Goal: Task Accomplishment & Management: Complete application form

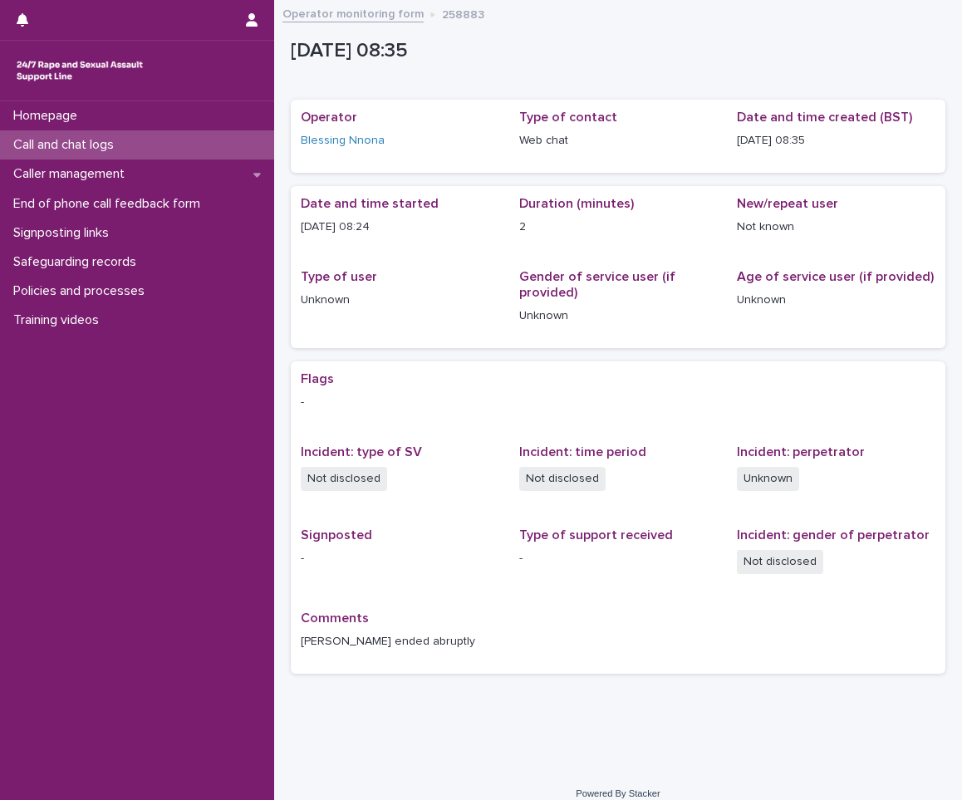
scroll to position [17, 0]
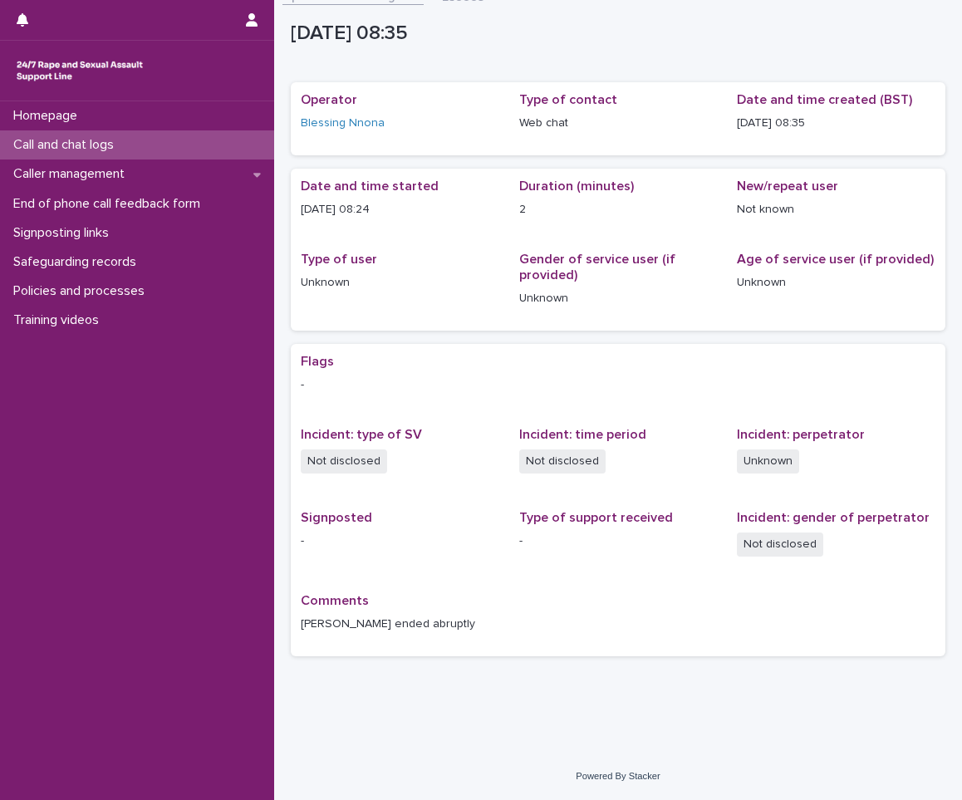
click at [52, 145] on p "Call and chat logs" at bounding box center [67, 145] width 120 height 16
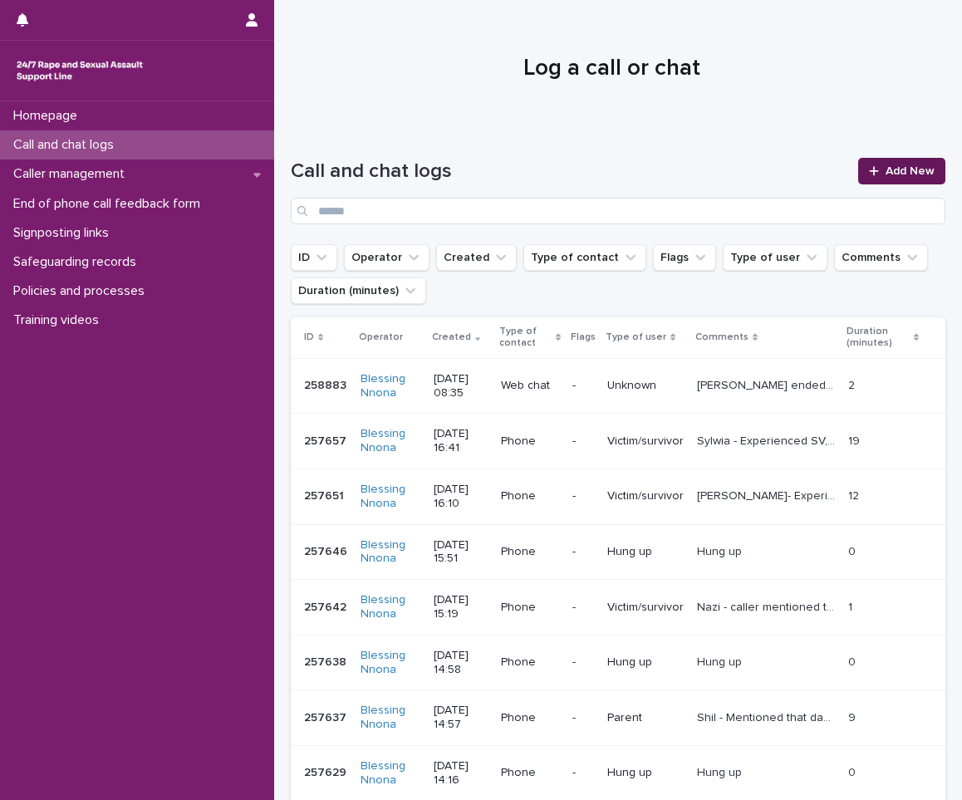
click at [884, 177] on link "Add New" at bounding box center [901, 171] width 87 height 27
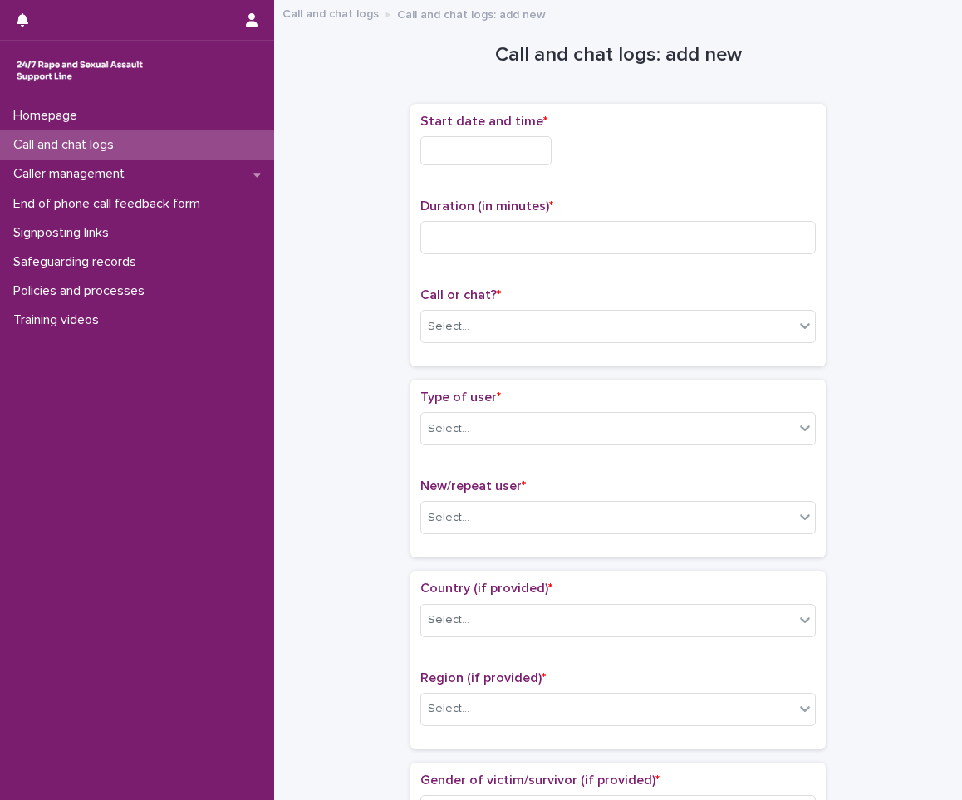
click at [439, 151] on input "text" at bounding box center [485, 150] width 131 height 29
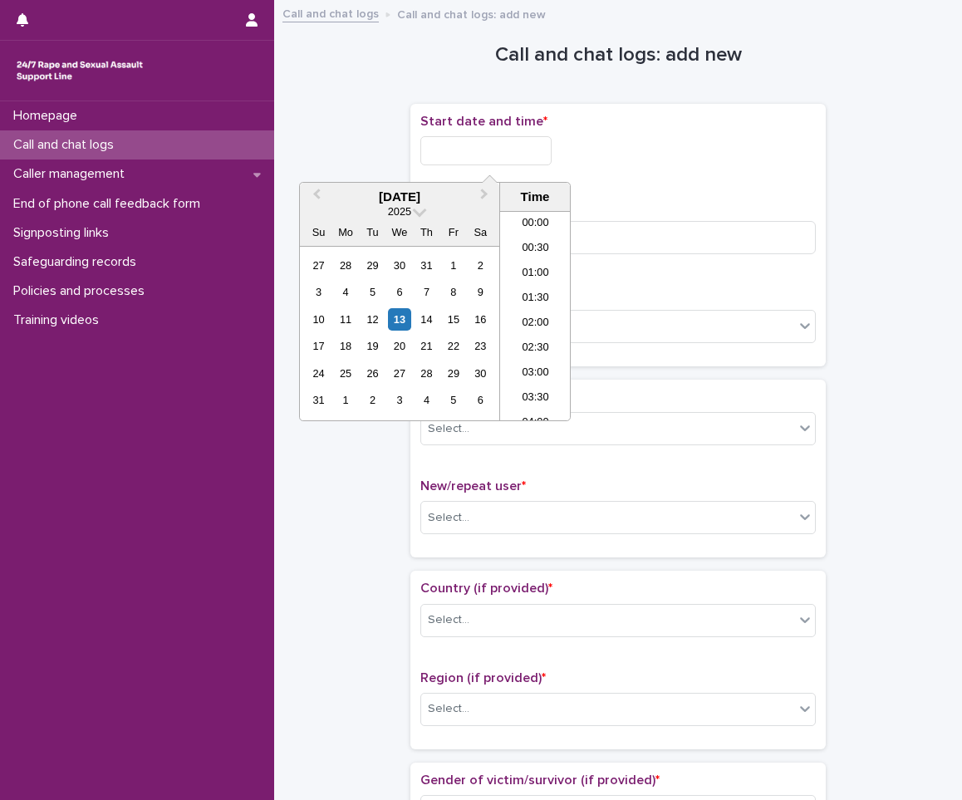
scroll to position [357, 0]
click at [515, 275] on li "08:00" at bounding box center [535, 265] width 71 height 25
click at [525, 157] on input "**********" at bounding box center [485, 150] width 131 height 29
type input "**********"
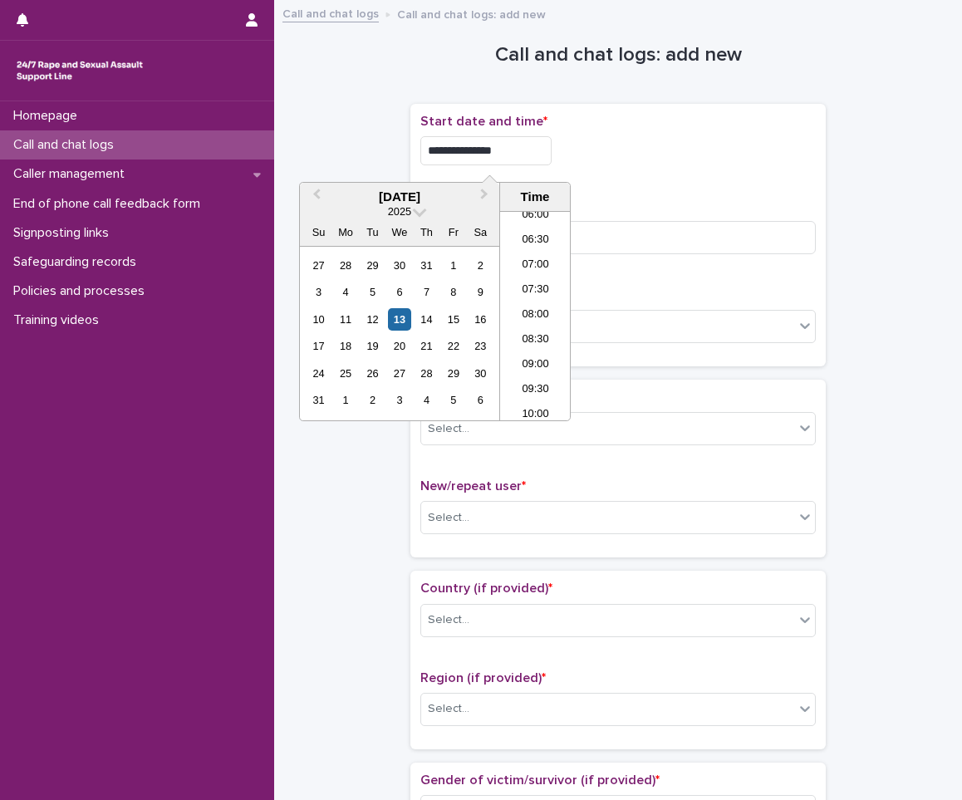
click at [713, 215] on div "Duration (in minutes) *" at bounding box center [617, 233] width 395 height 69
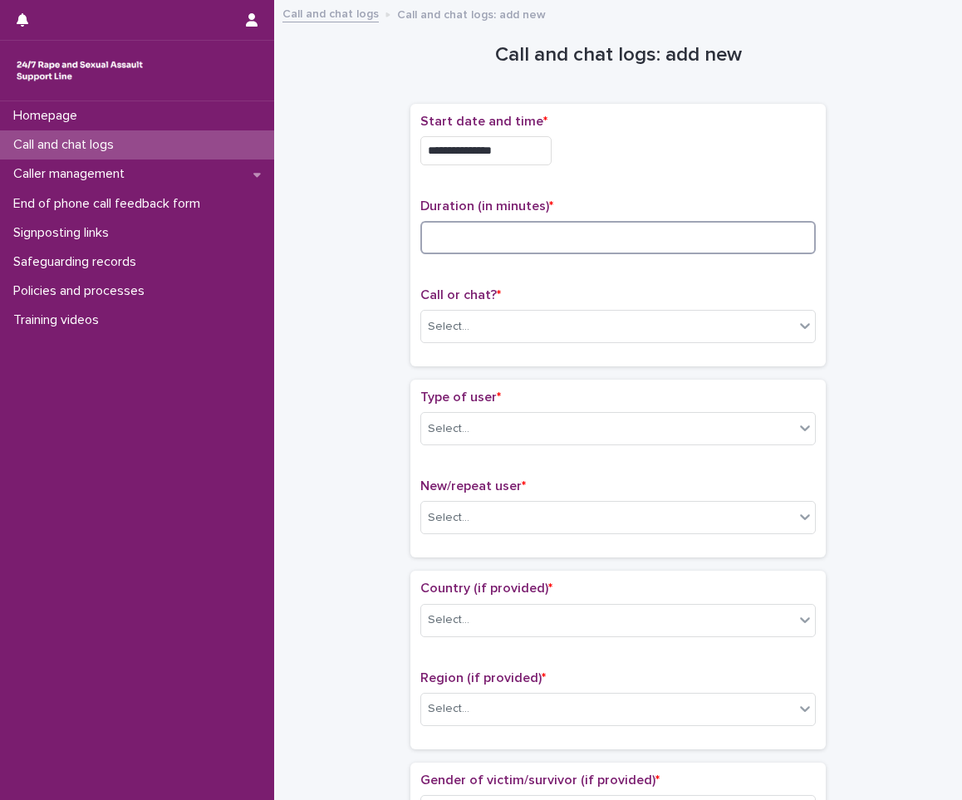
click at [632, 232] on input at bounding box center [617, 237] width 395 height 33
type input "*"
click at [562, 339] on div "Select..." at bounding box center [607, 326] width 373 height 27
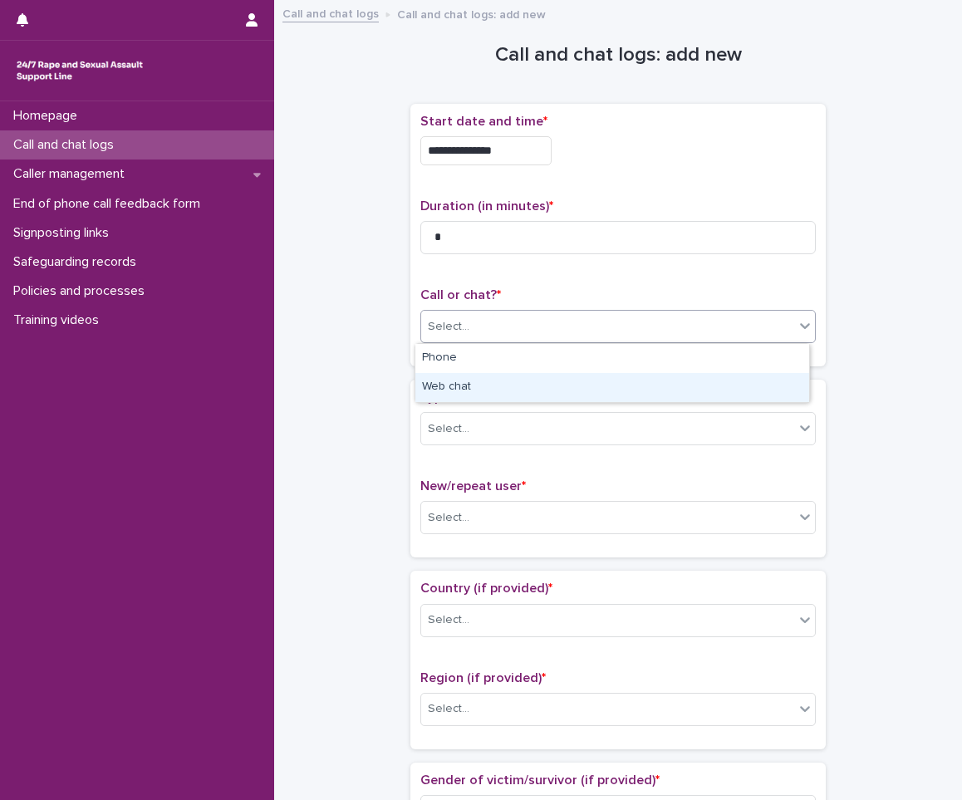
drag, startPoint x: 531, startPoint y: 365, endPoint x: 500, endPoint y: 380, distance: 34.5
click at [500, 380] on div "Web chat" at bounding box center [612, 387] width 394 height 29
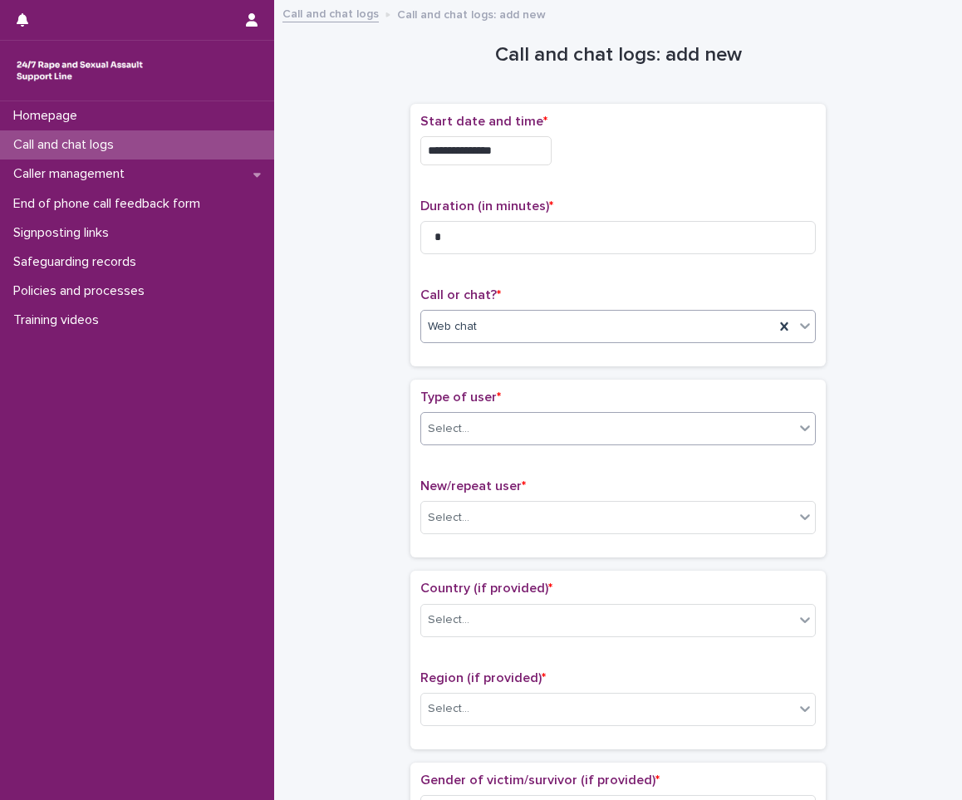
click at [477, 445] on body "**********" at bounding box center [481, 400] width 962 height 800
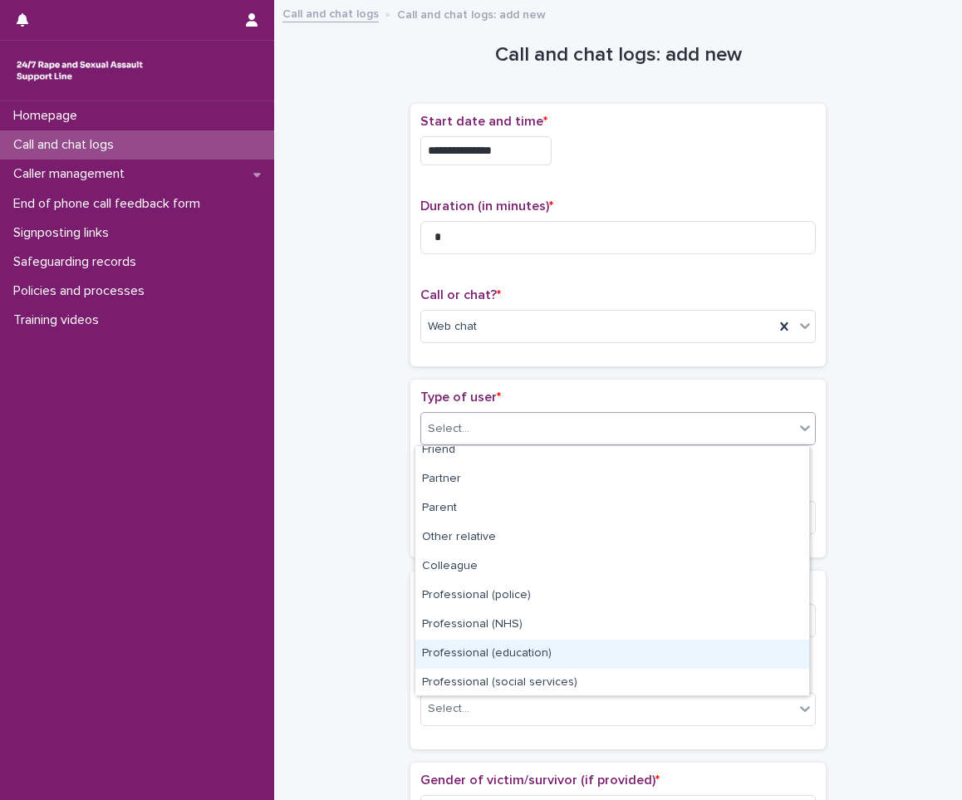
scroll to position [0, 0]
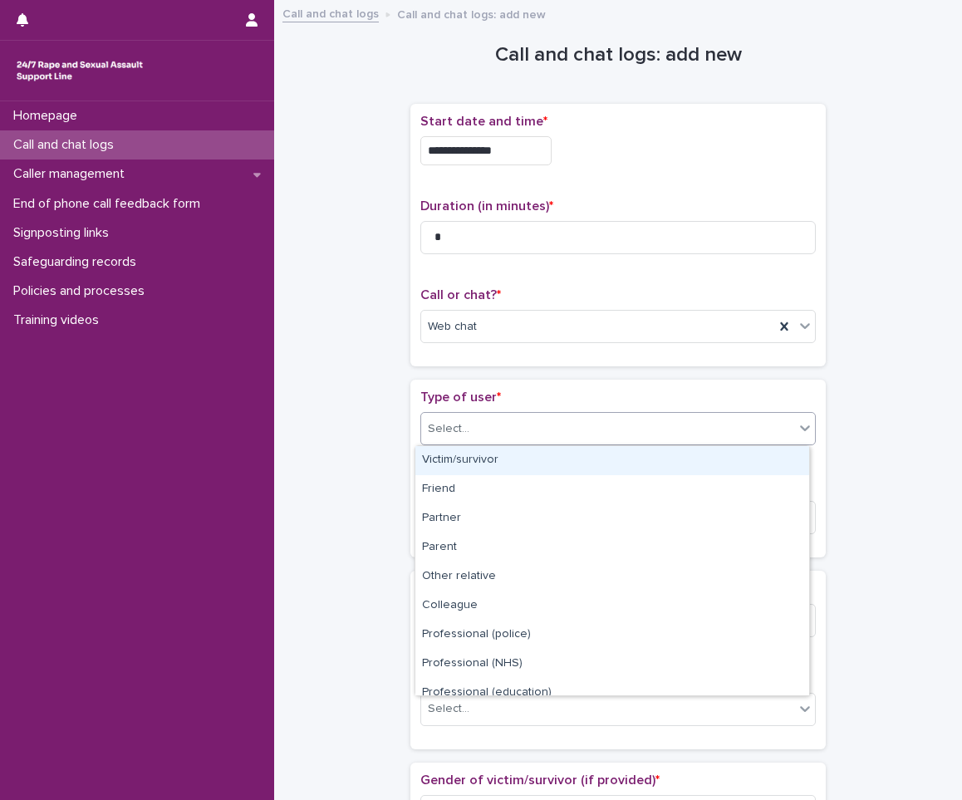
click at [615, 465] on div "Victim/survivor" at bounding box center [612, 460] width 394 height 29
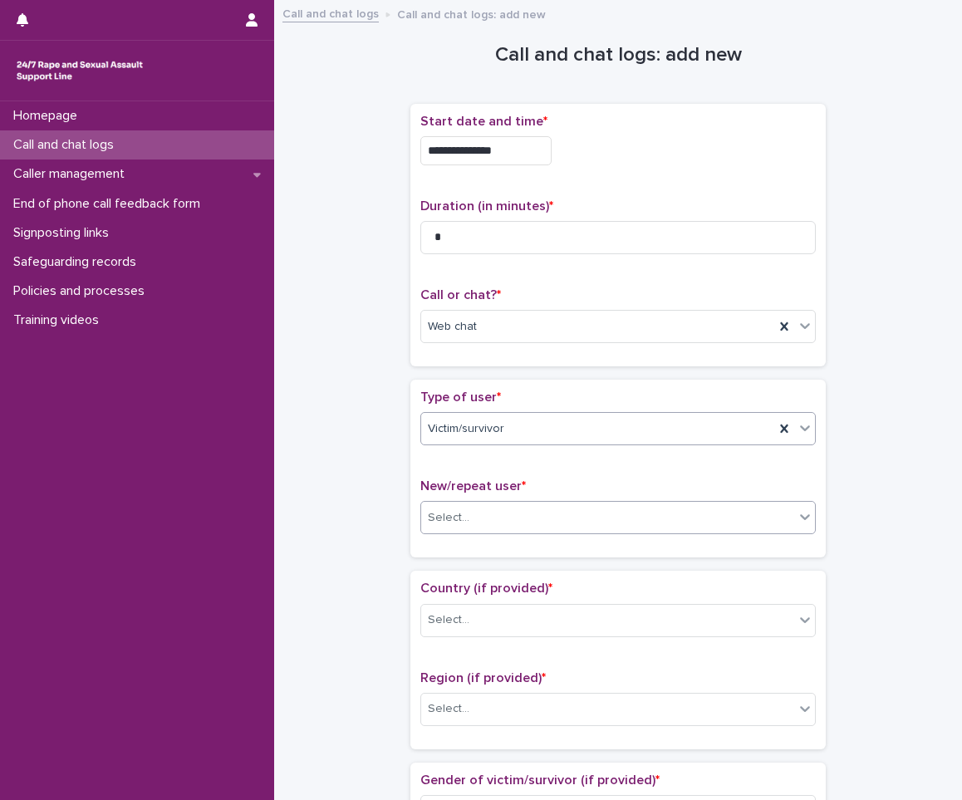
click at [596, 519] on div "Select..." at bounding box center [607, 517] width 373 height 27
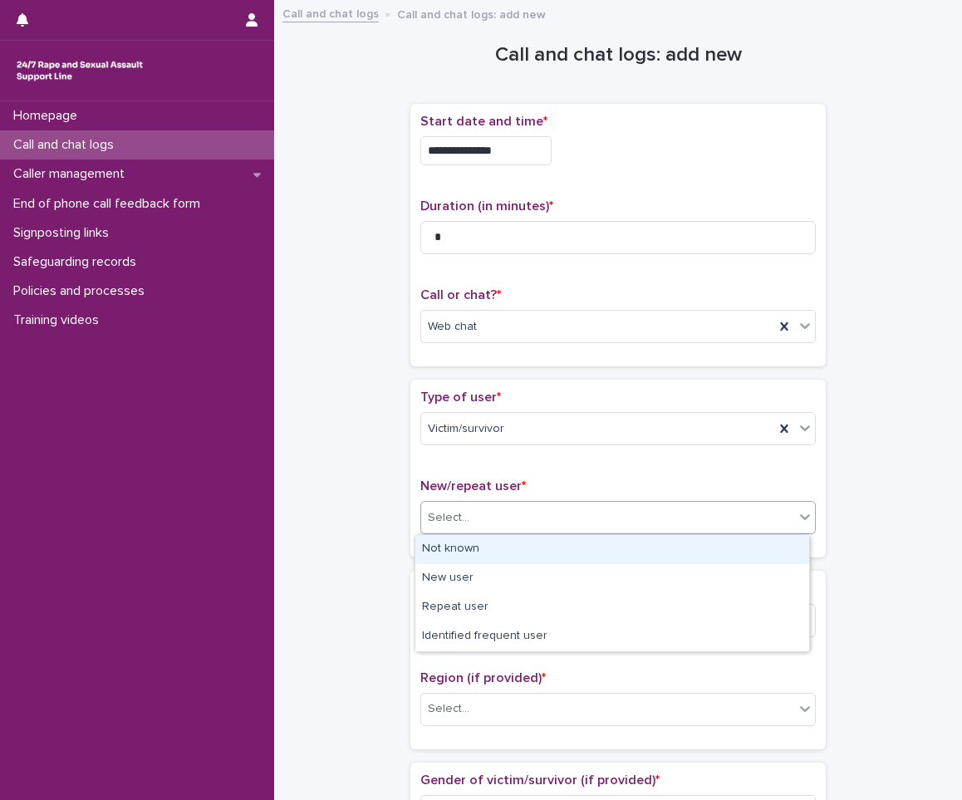
click at [581, 551] on div "Not known" at bounding box center [612, 549] width 394 height 29
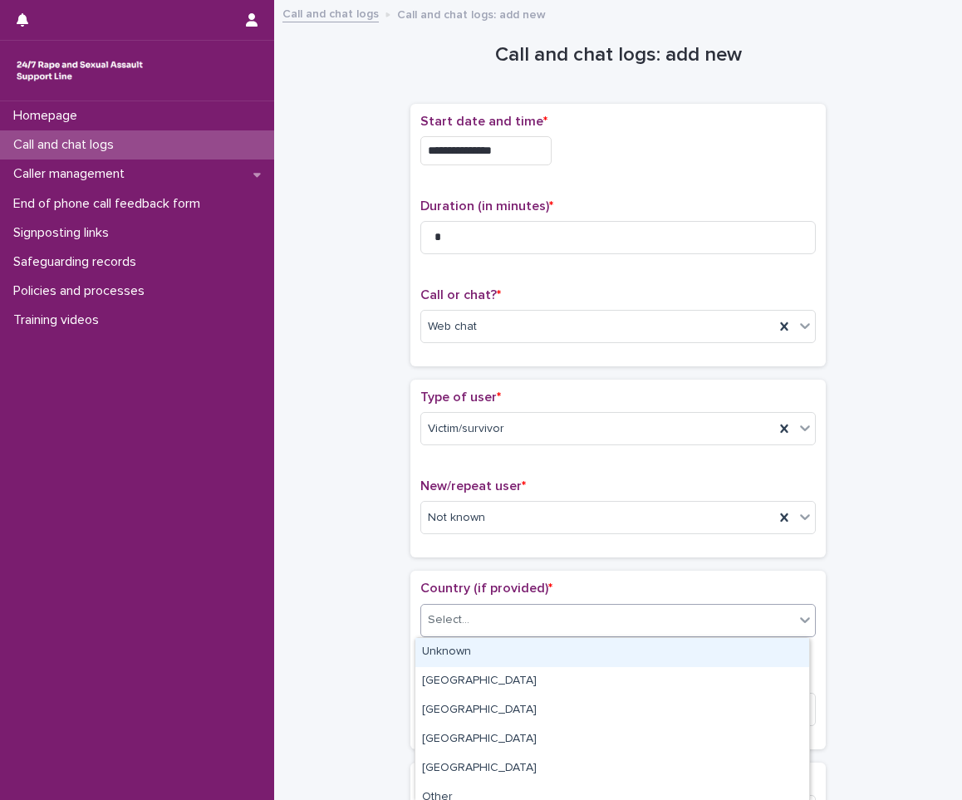
click at [517, 630] on div "Select..." at bounding box center [607, 619] width 373 height 27
click at [517, 650] on div "Unknown" at bounding box center [612, 652] width 394 height 29
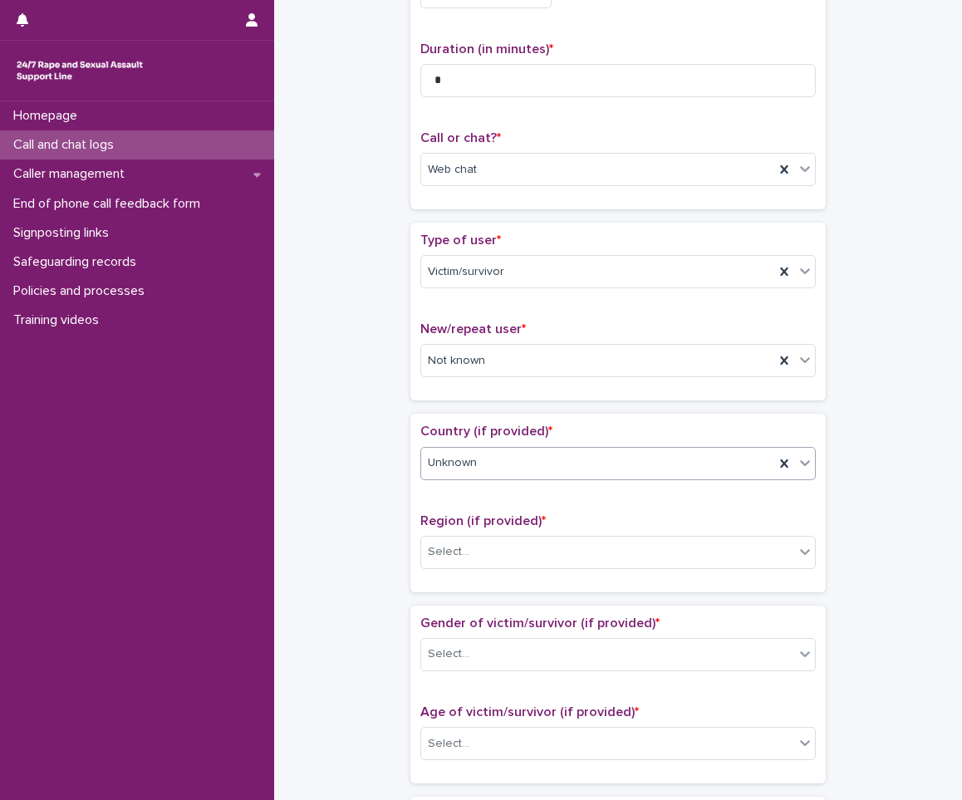
scroll to position [166, 0]
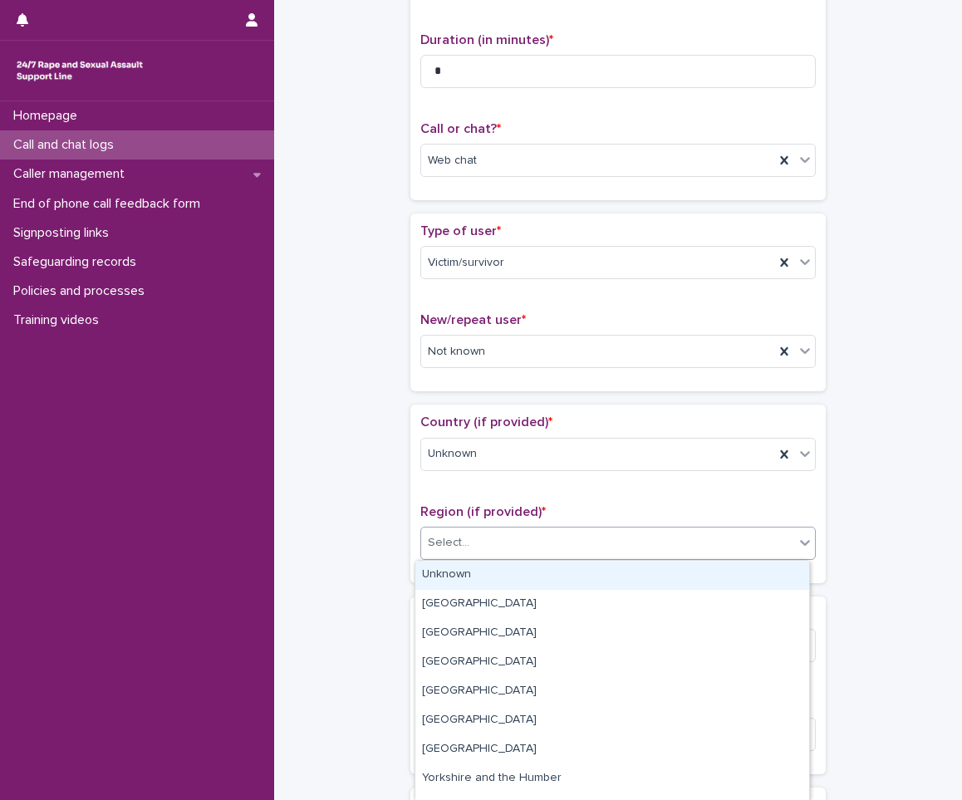
click at [584, 541] on div "Select..." at bounding box center [607, 542] width 373 height 27
click at [572, 560] on div "Unknown [GEOGRAPHIC_DATA] [GEOGRAPHIC_DATA] [GEOGRAPHIC_DATA] and the [GEOGRAPH…" at bounding box center [611, 681] width 395 height 242
click at [573, 566] on div "Unknown" at bounding box center [612, 575] width 394 height 29
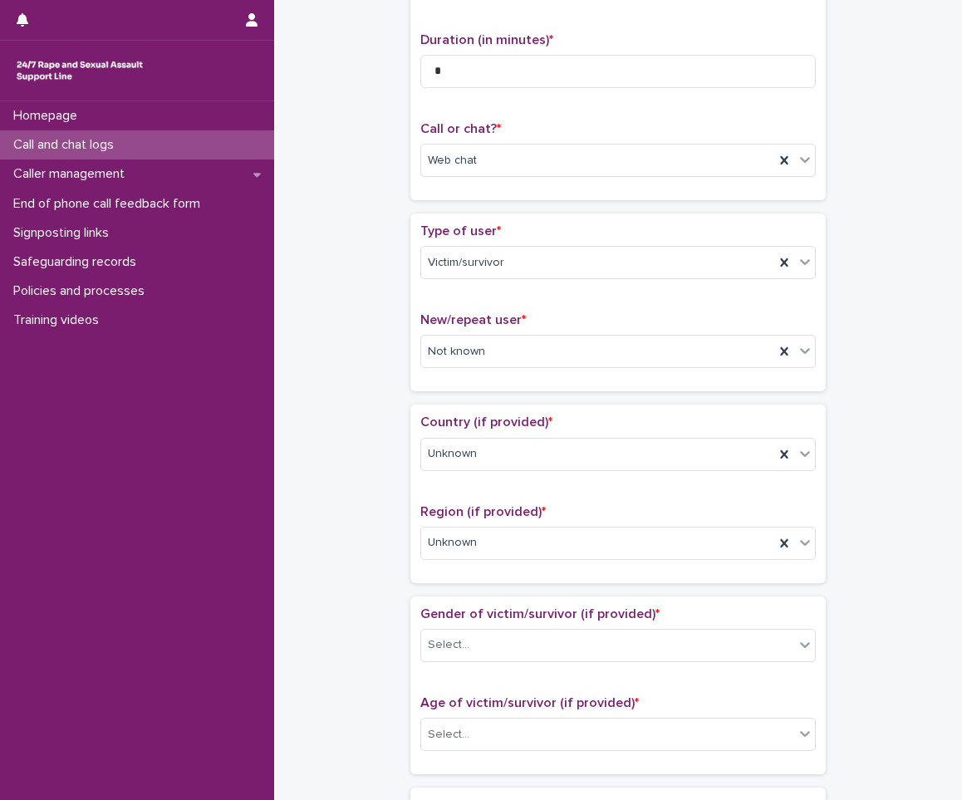
click at [581, 604] on div "Gender of victim/survivor (if provided) * Select... Age of victim/survivor (if …" at bounding box center [617, 685] width 415 height 178
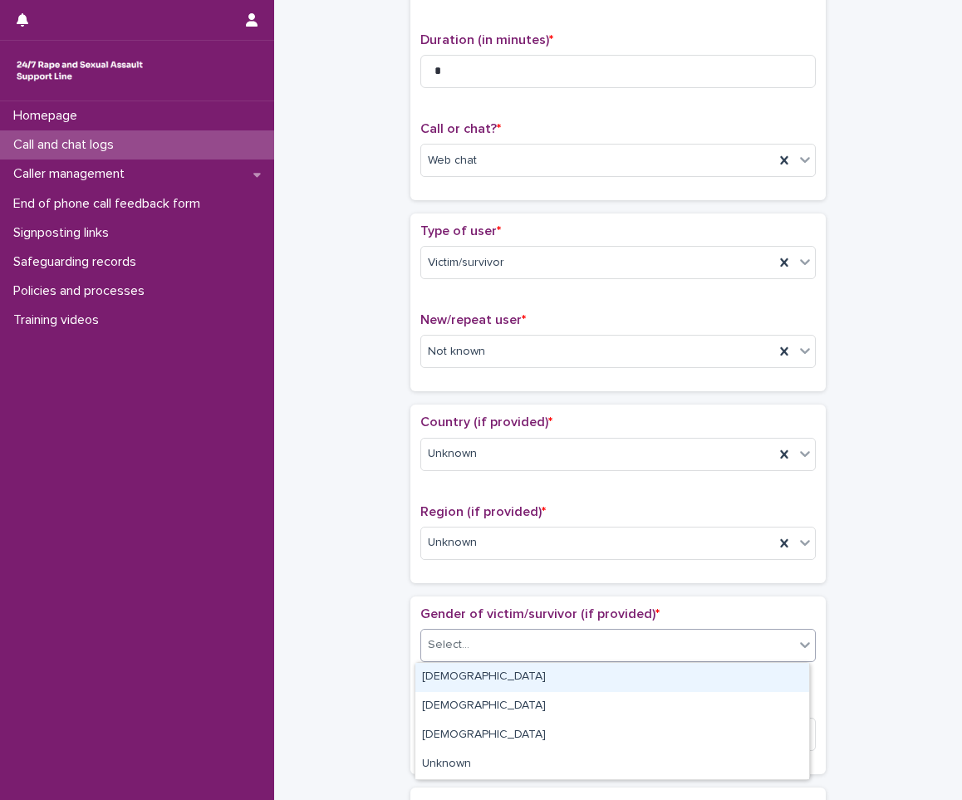
click at [556, 646] on div "Select..." at bounding box center [607, 644] width 373 height 27
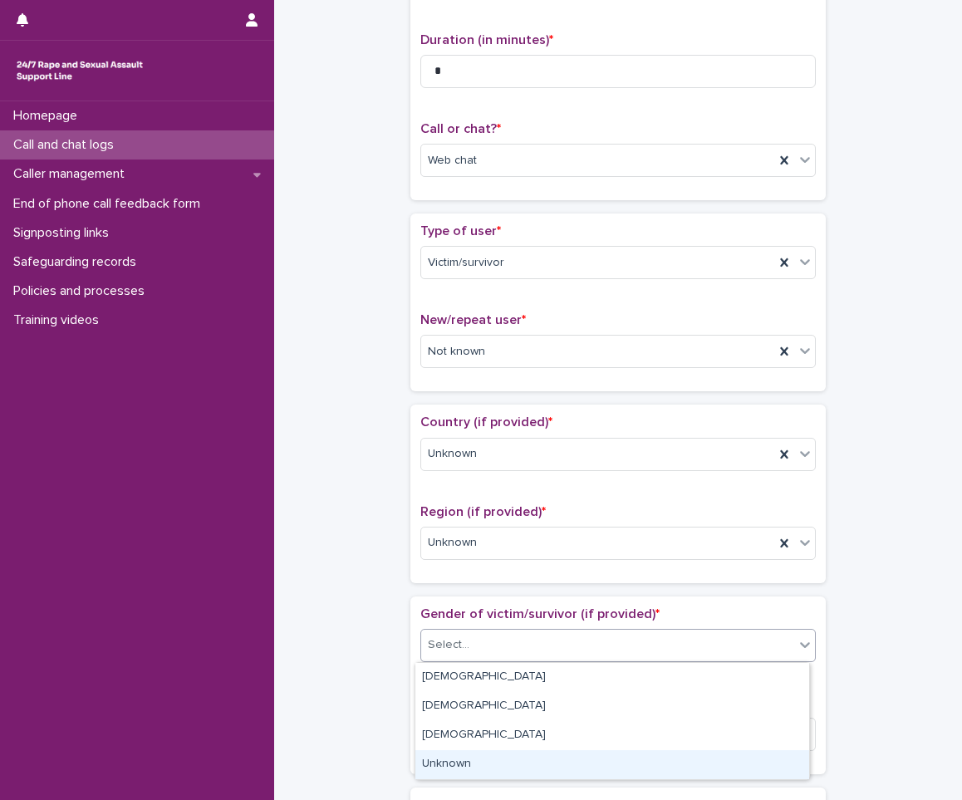
click at [420, 763] on div "Unknown" at bounding box center [612, 764] width 394 height 29
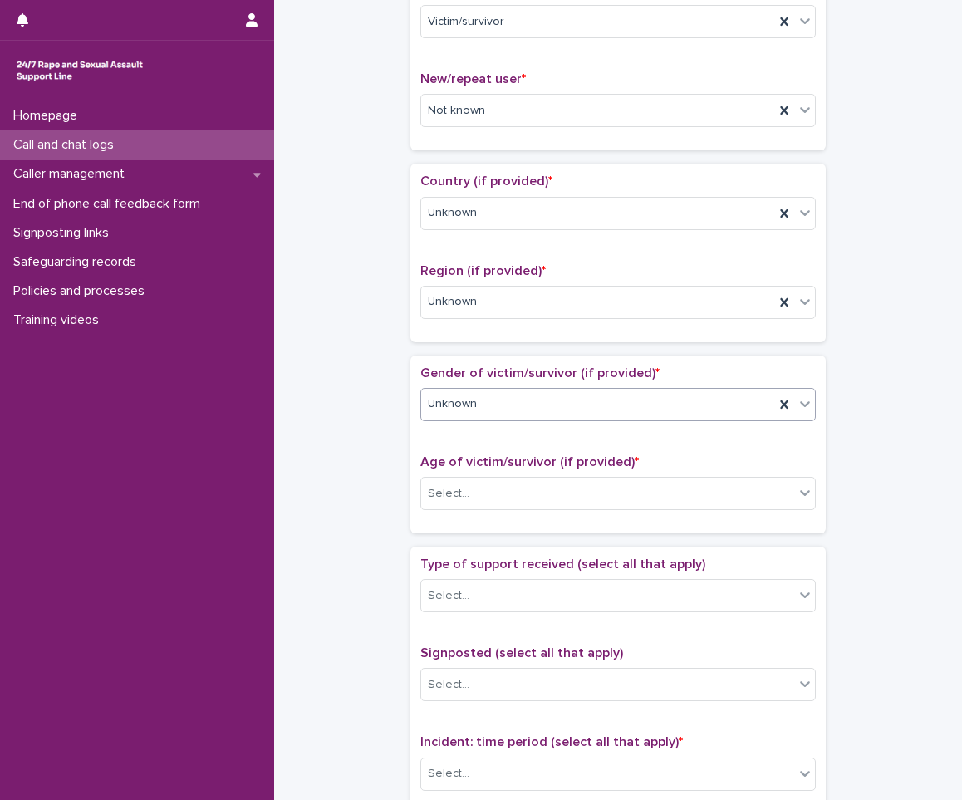
scroll to position [415, 0]
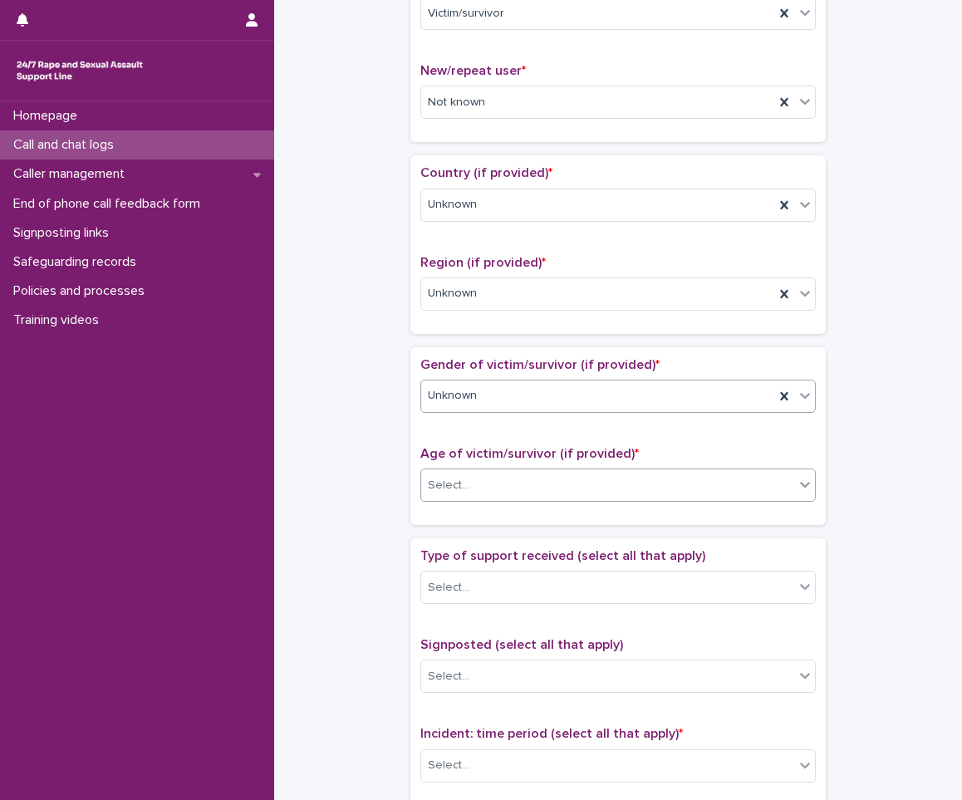
click at [532, 488] on div "Select..." at bounding box center [607, 485] width 373 height 27
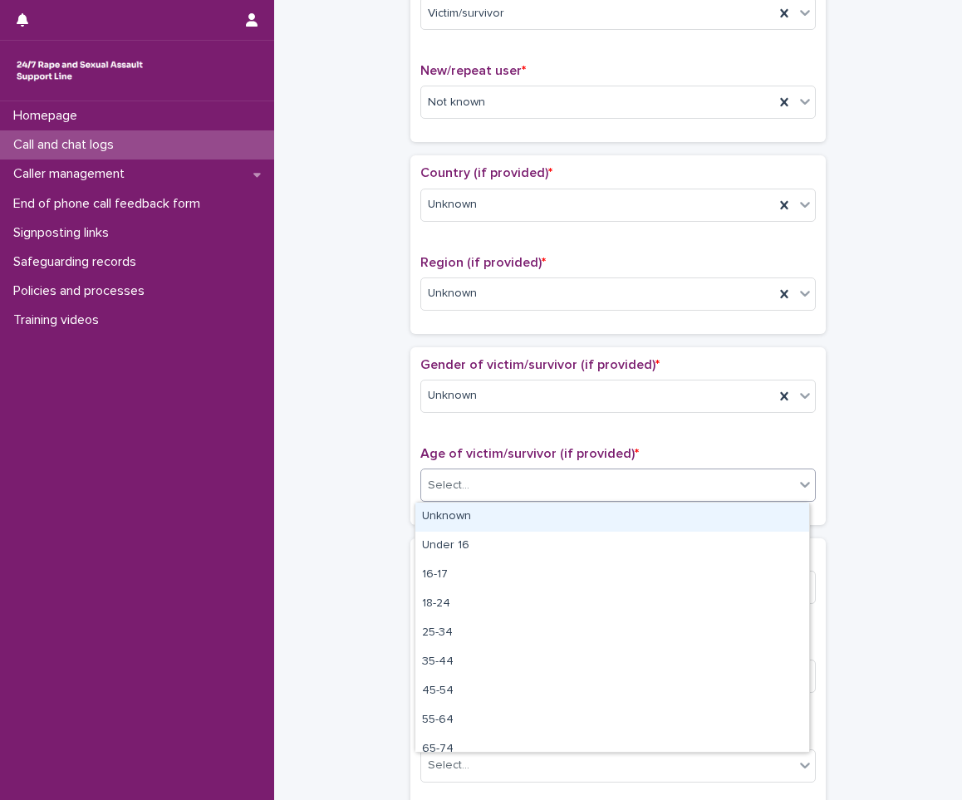
click at [507, 512] on div "Unknown" at bounding box center [612, 517] width 394 height 29
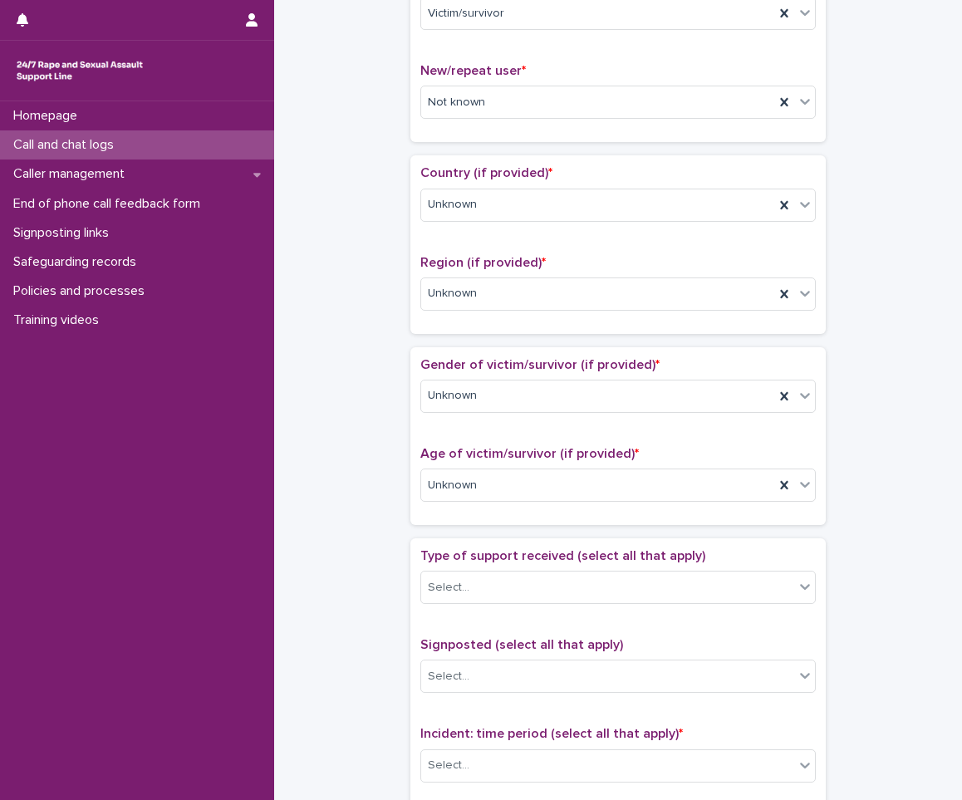
click at [503, 548] on p "Type of support received (select all that apply)" at bounding box center [617, 556] width 395 height 16
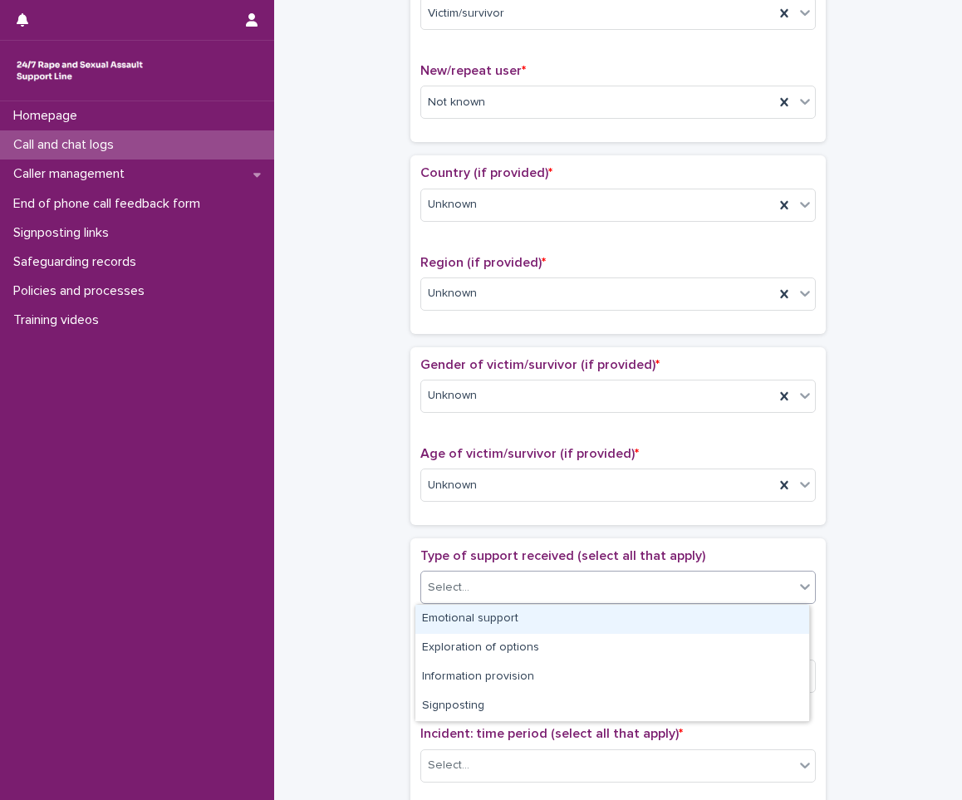
click at [488, 597] on div "Select..." at bounding box center [607, 587] width 373 height 27
click at [515, 606] on div "Emotional support" at bounding box center [612, 619] width 394 height 29
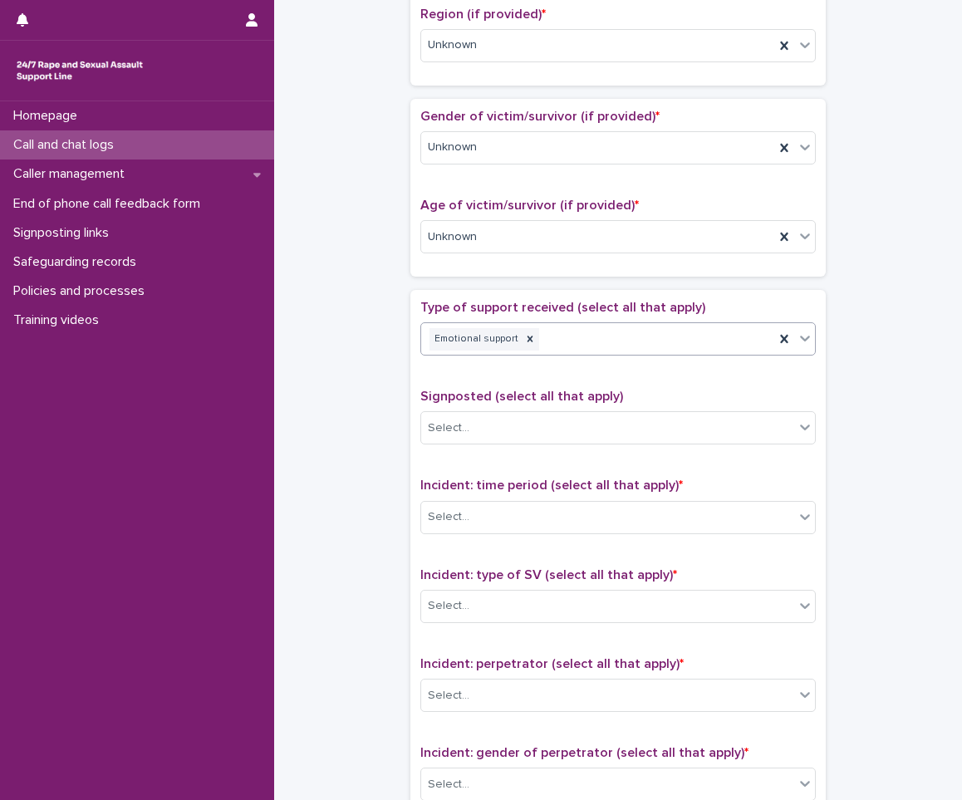
scroll to position [665, 0]
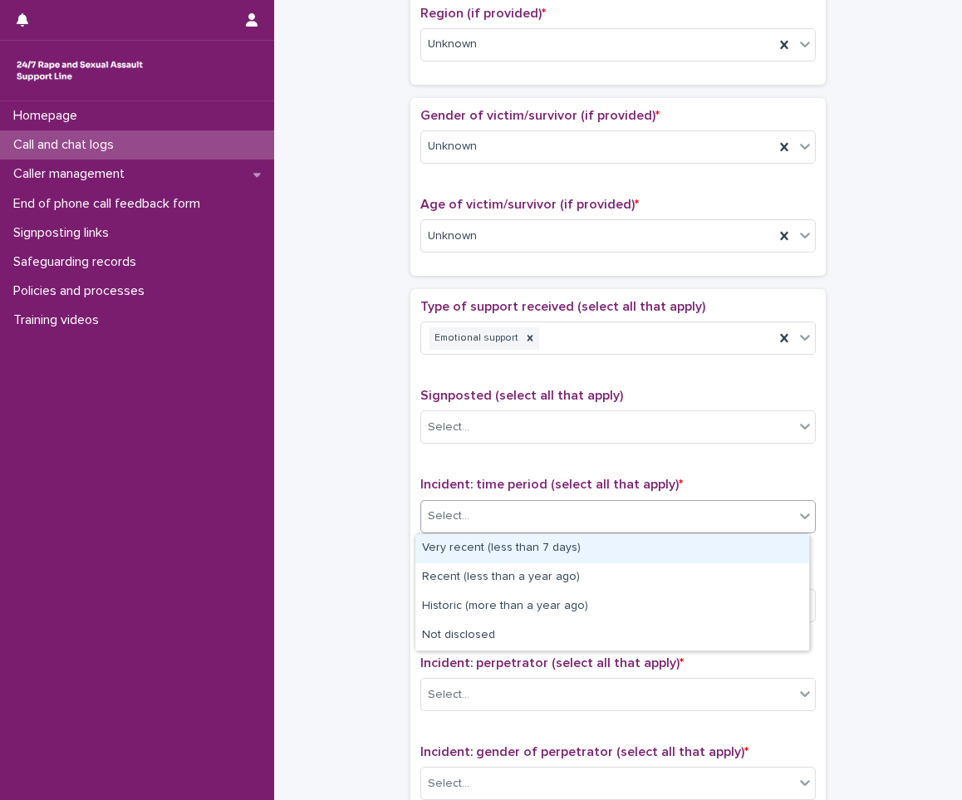
click at [530, 526] on div "Select..." at bounding box center [607, 516] width 373 height 27
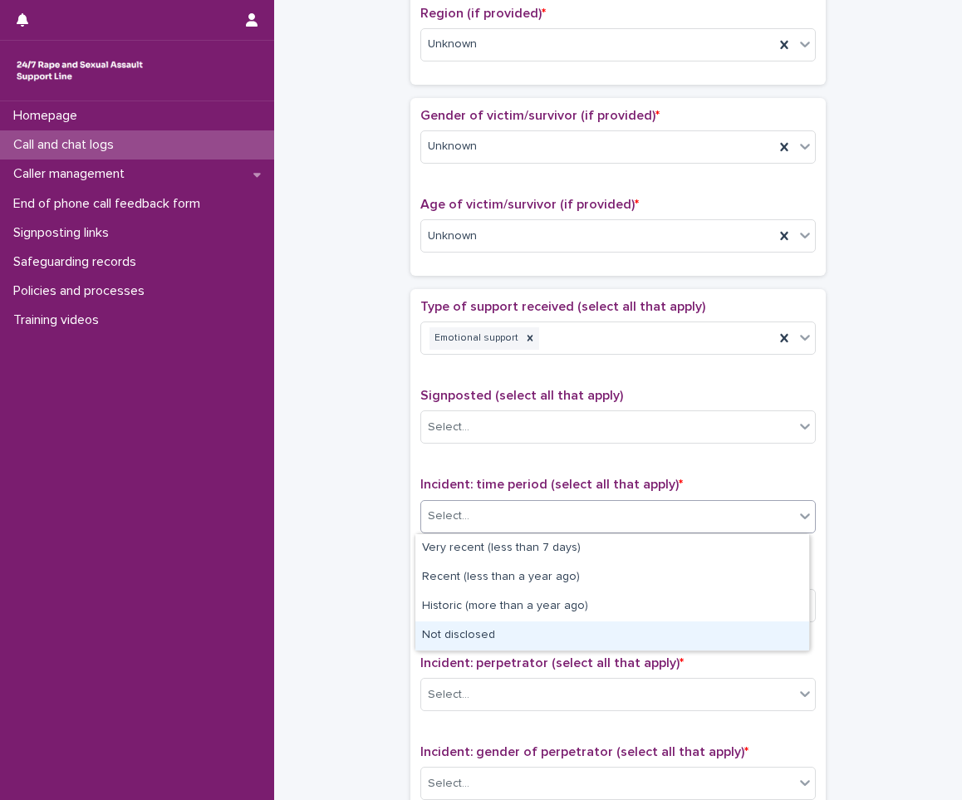
click at [537, 635] on div "Not disclosed" at bounding box center [612, 635] width 394 height 29
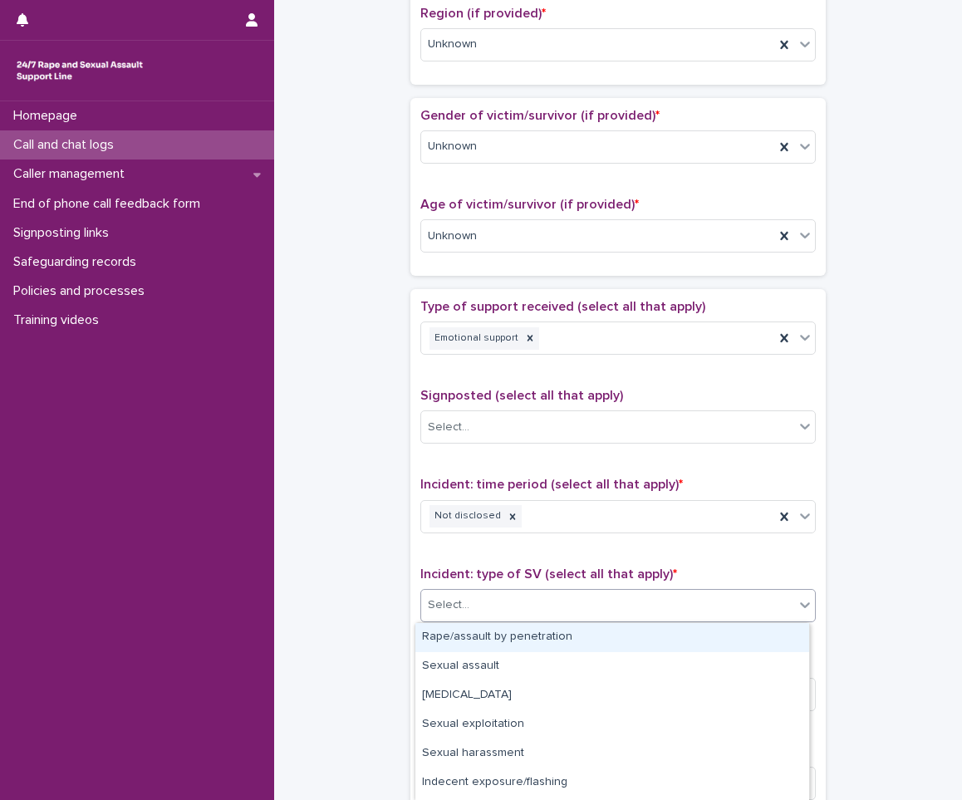
click at [531, 618] on div "Select..." at bounding box center [607, 604] width 373 height 27
click at [508, 645] on div "Rape/assault by penetration" at bounding box center [612, 637] width 394 height 29
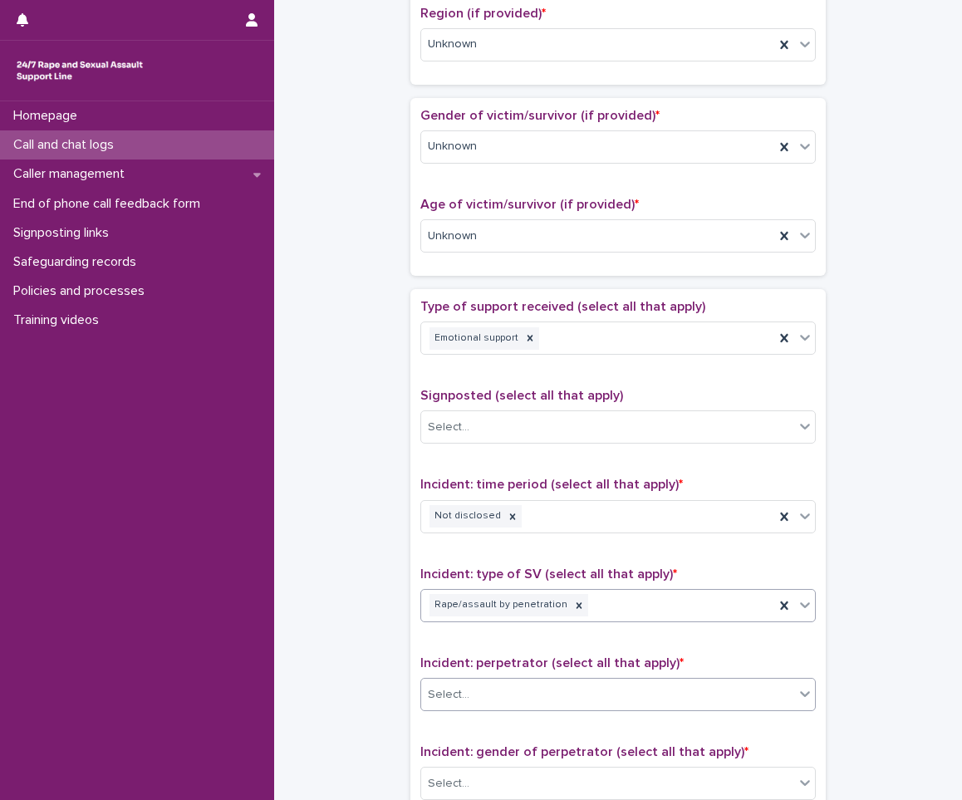
click at [473, 708] on div "Select..." at bounding box center [607, 694] width 373 height 27
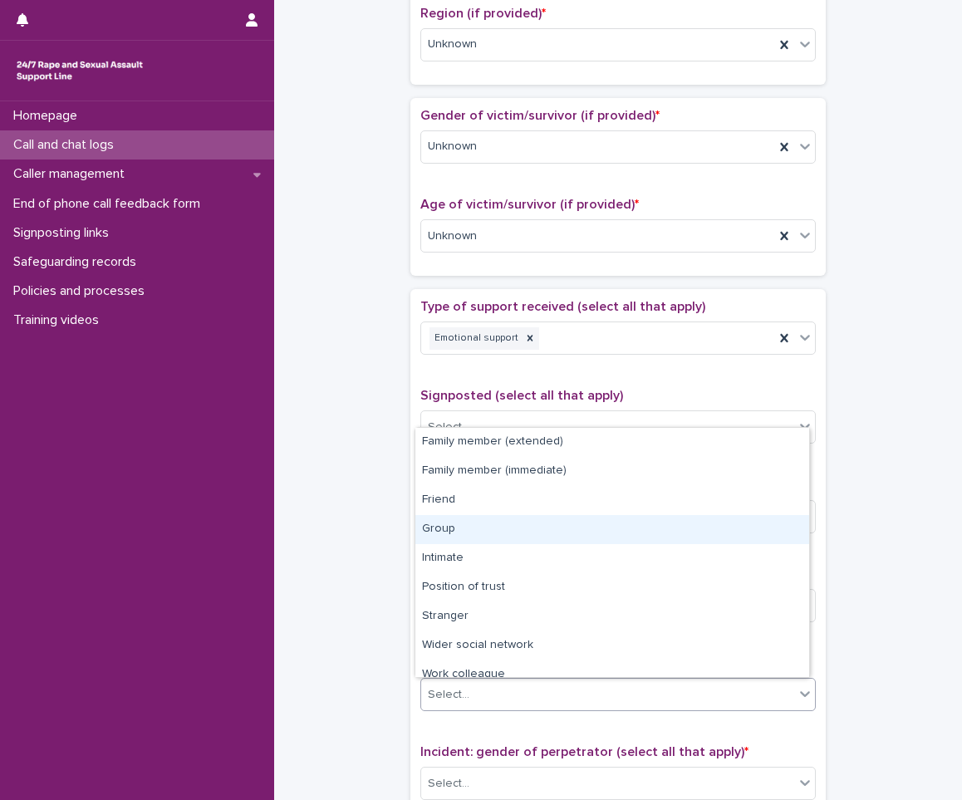
scroll to position [71, 0]
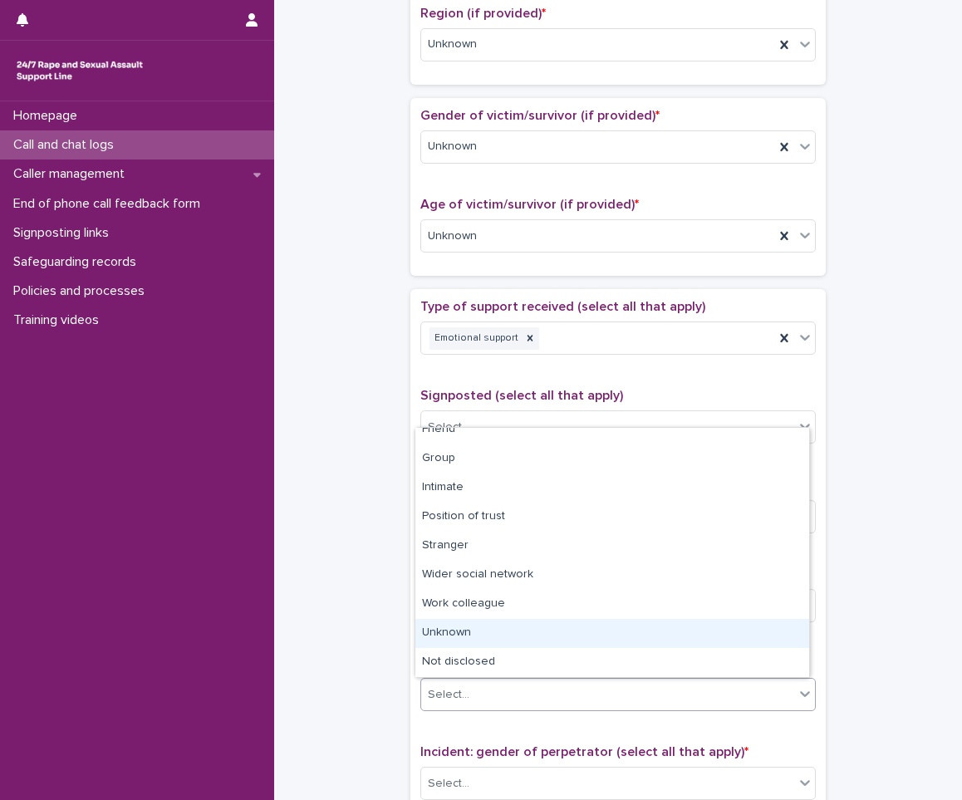
click at [421, 635] on div "Unknown" at bounding box center [612, 633] width 394 height 29
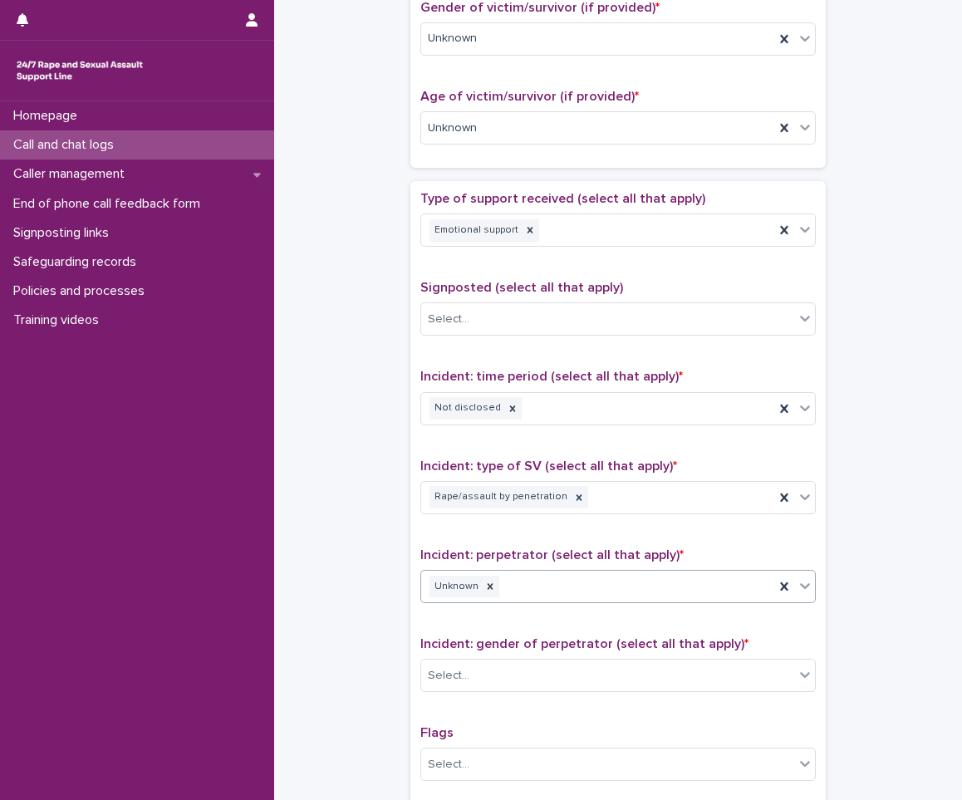
scroll to position [914, 0]
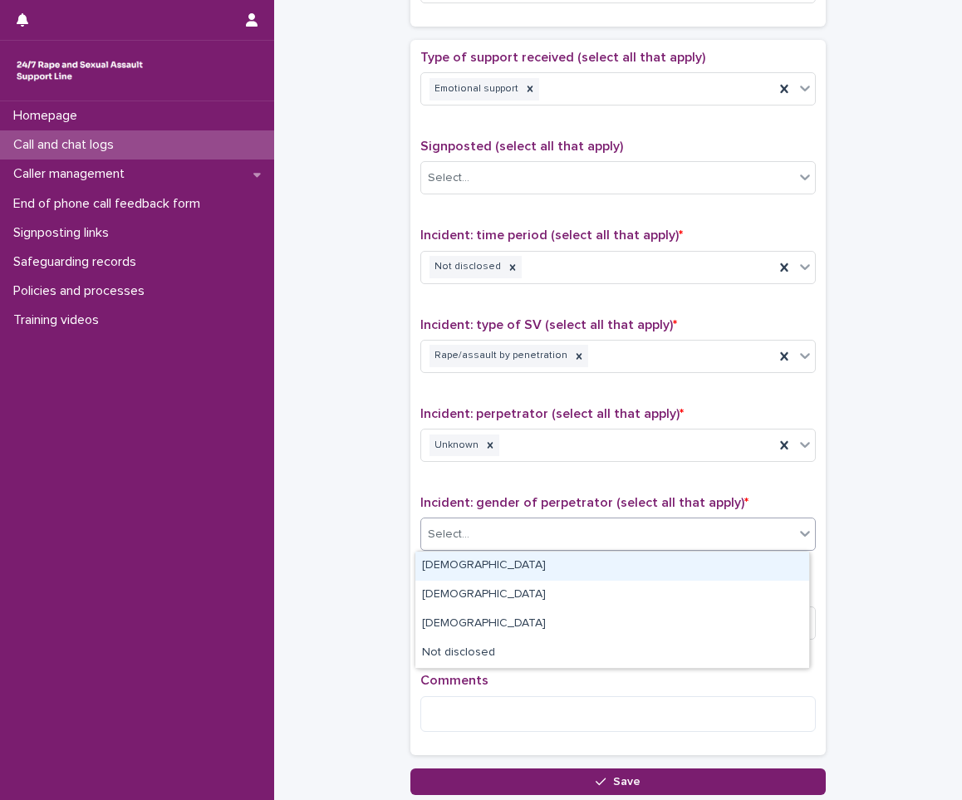
click at [556, 541] on div "Select..." at bounding box center [607, 534] width 373 height 27
click at [548, 560] on div "[DEMOGRAPHIC_DATA]" at bounding box center [612, 566] width 394 height 29
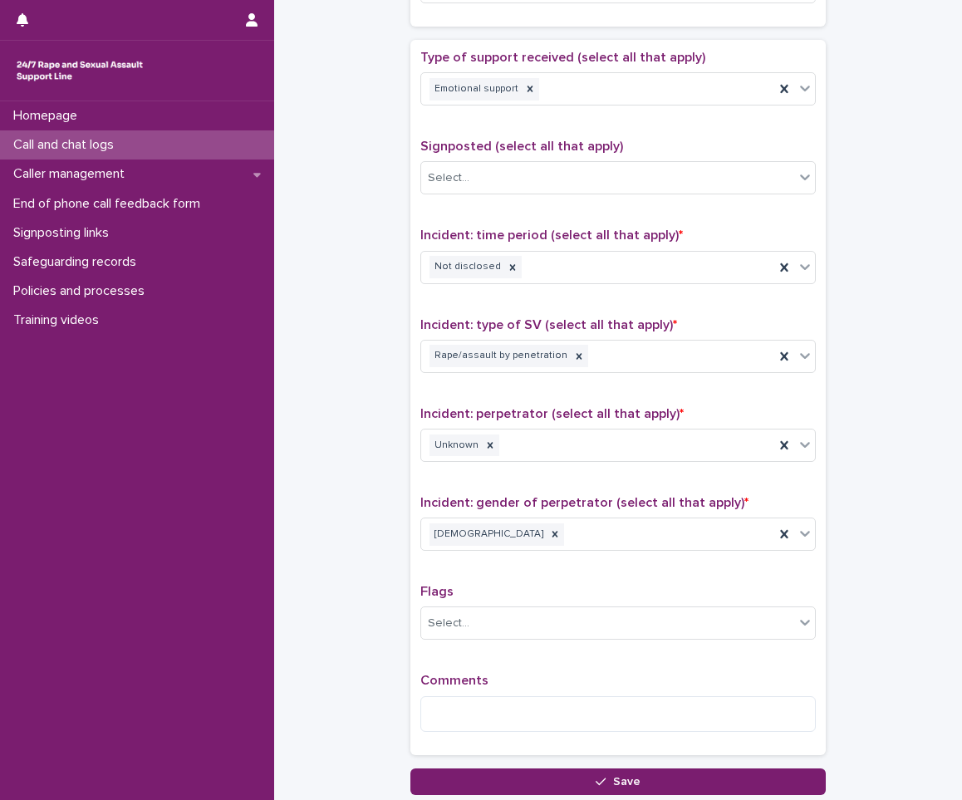
click at [531, 601] on div "Flags Select..." at bounding box center [617, 618] width 395 height 69
click at [434, 709] on textarea at bounding box center [617, 714] width 395 height 36
click at [626, 718] on textarea "**********" at bounding box center [617, 714] width 395 height 36
click at [626, 699] on textarea "**********" at bounding box center [617, 714] width 395 height 36
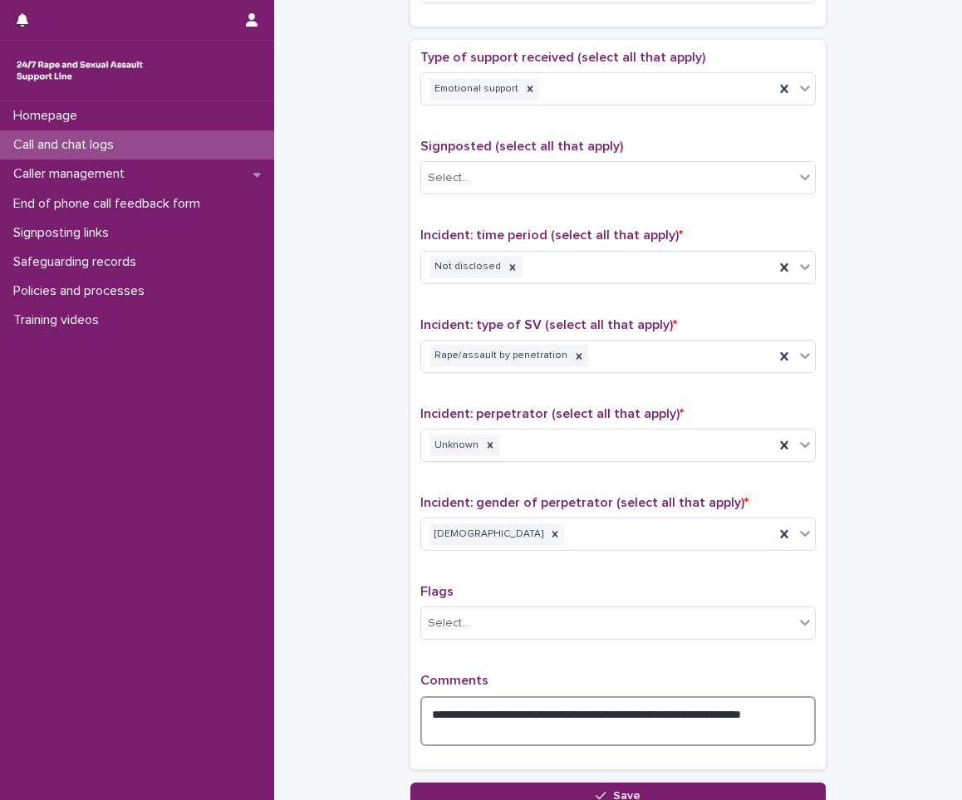
click at [492, 719] on textarea "**********" at bounding box center [617, 721] width 395 height 50
drag, startPoint x: 446, startPoint y: 718, endPoint x: 586, endPoint y: 719, distance: 140.4
click at [586, 719] on textarea "**********" at bounding box center [617, 721] width 395 height 50
drag, startPoint x: 477, startPoint y: 734, endPoint x: 455, endPoint y: 721, distance: 25.4
click at [455, 721] on textarea "**********" at bounding box center [617, 721] width 395 height 50
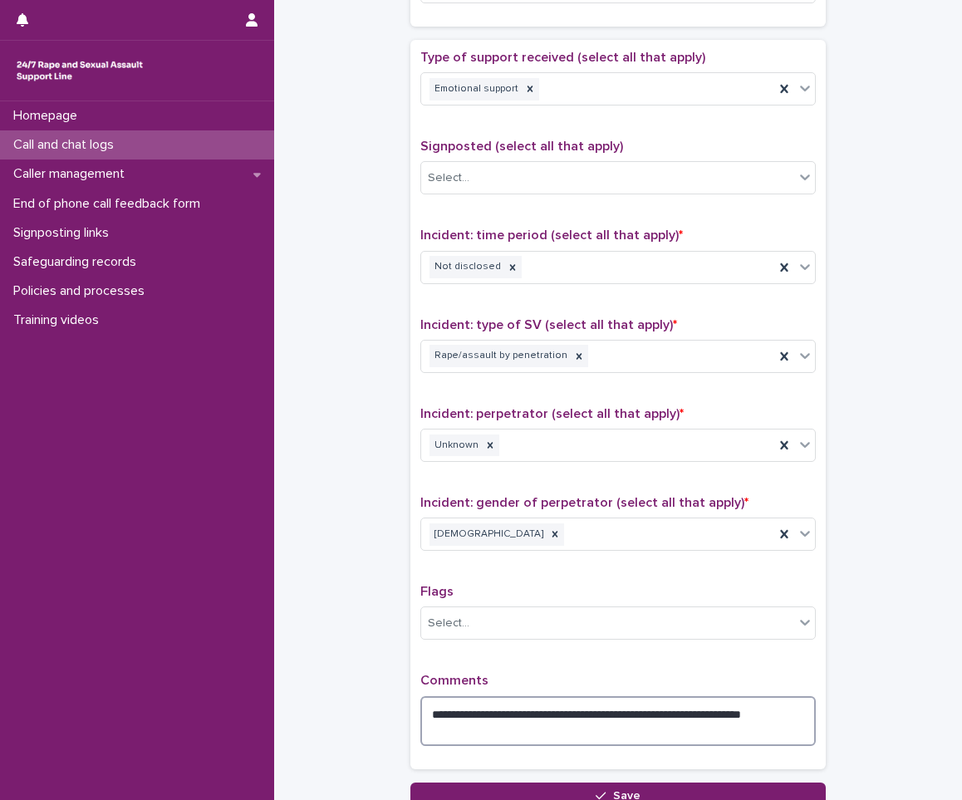
click at [455, 721] on textarea "**********" at bounding box center [617, 721] width 395 height 50
drag, startPoint x: 491, startPoint y: 736, endPoint x: 415, endPoint y: 726, distance: 76.2
click at [420, 726] on textarea "**********" at bounding box center [617, 721] width 395 height 50
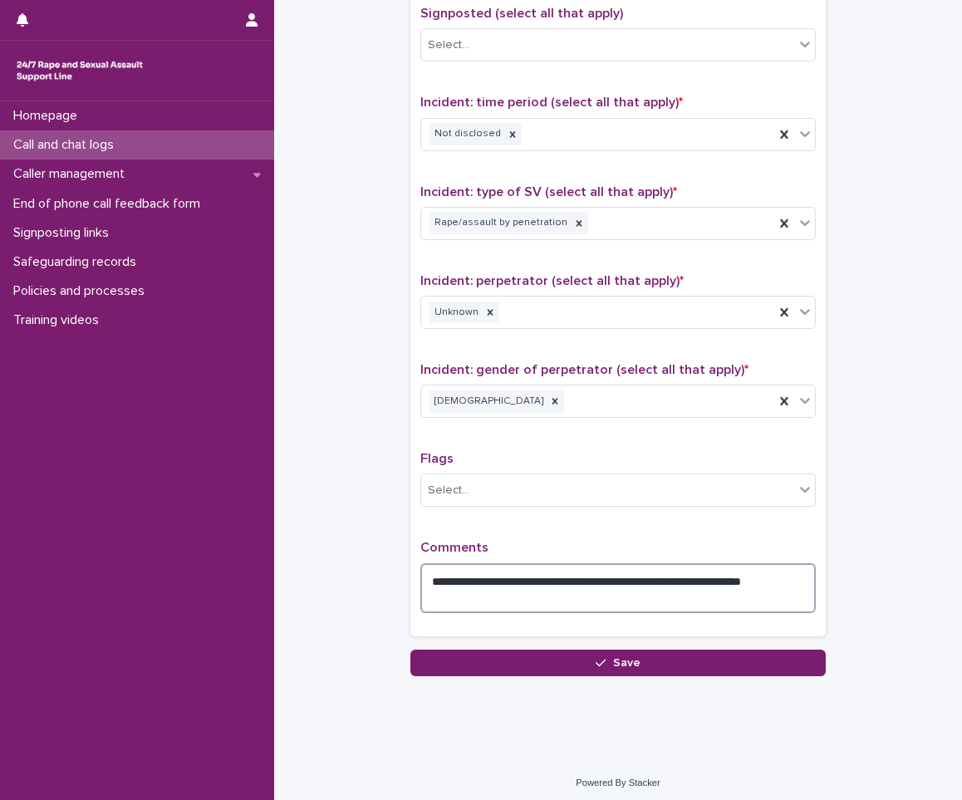
scroll to position [1052, 0]
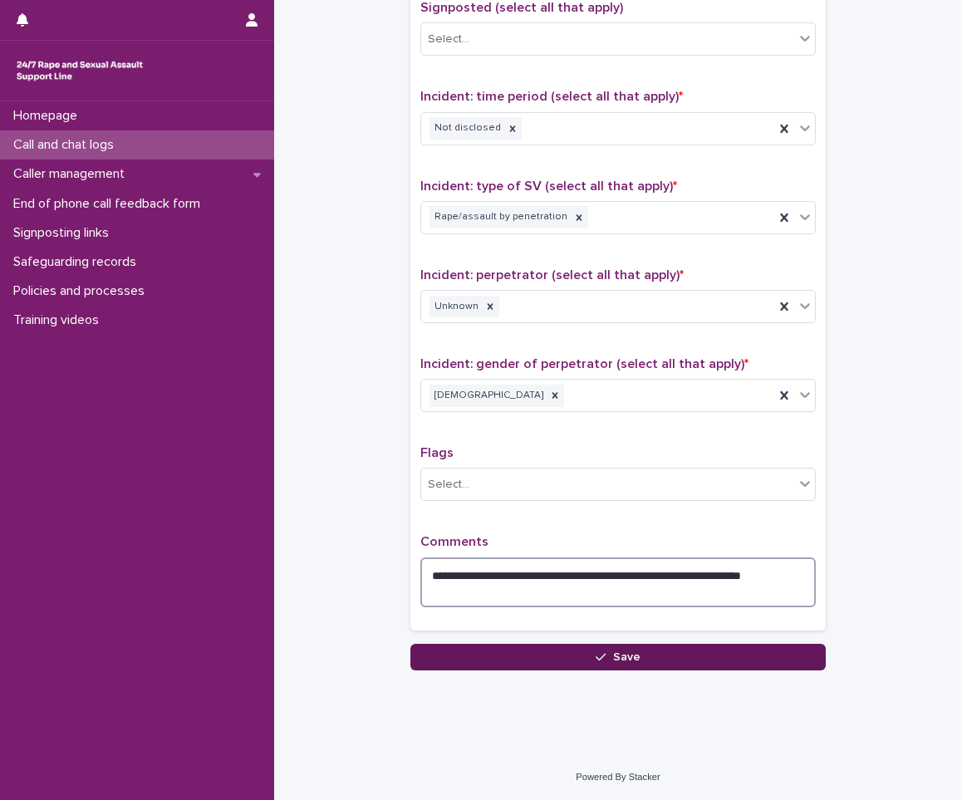
type textarea "**********"
click at [614, 659] on span "Save" at bounding box center [626, 657] width 27 height 12
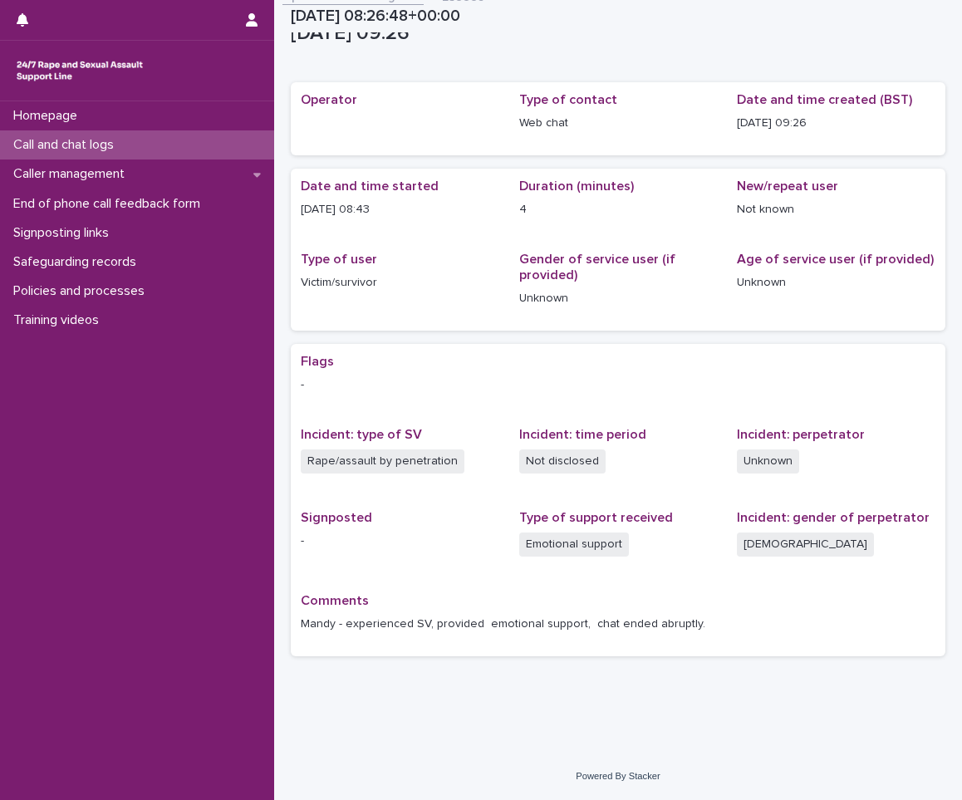
scroll to position [17, 0]
click at [24, 136] on div "Call and chat logs" at bounding box center [137, 144] width 274 height 29
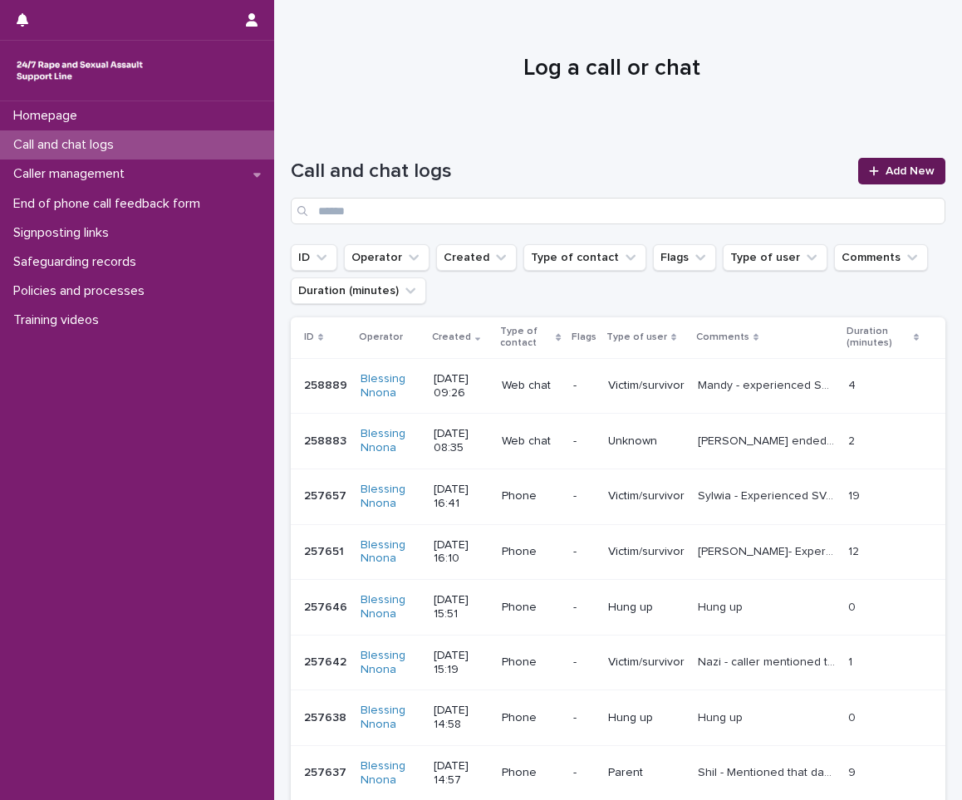
click at [871, 177] on link "Add New" at bounding box center [901, 171] width 87 height 27
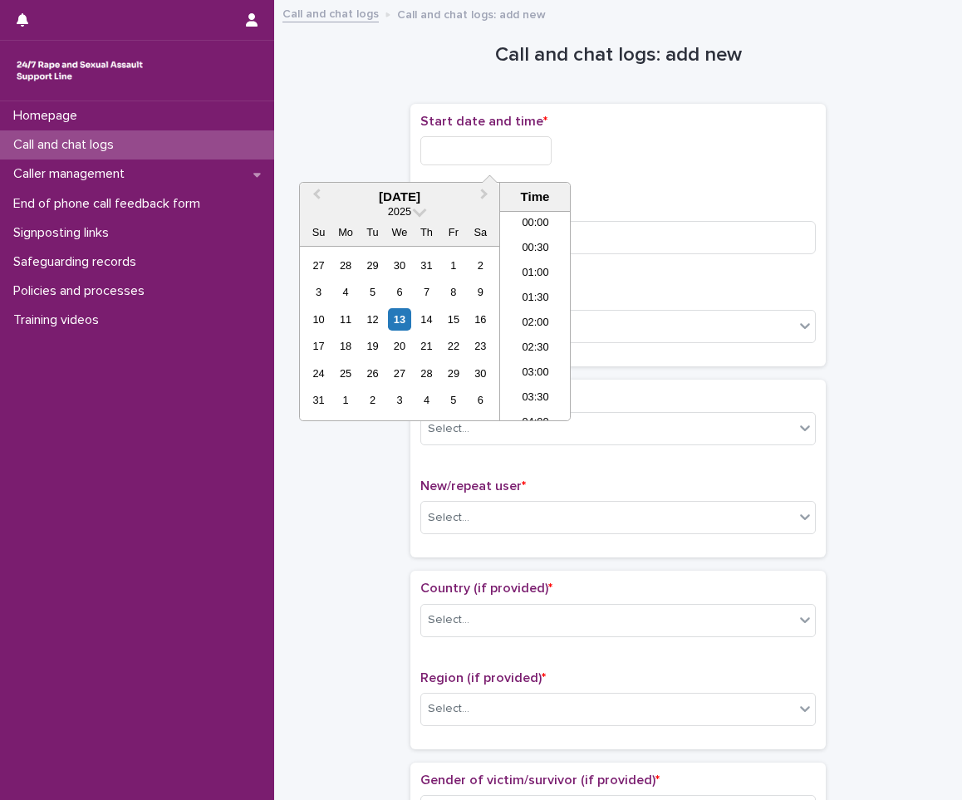
click at [506, 161] on input "text" at bounding box center [485, 150] width 131 height 29
click at [530, 292] on li "09:00" at bounding box center [535, 290] width 71 height 25
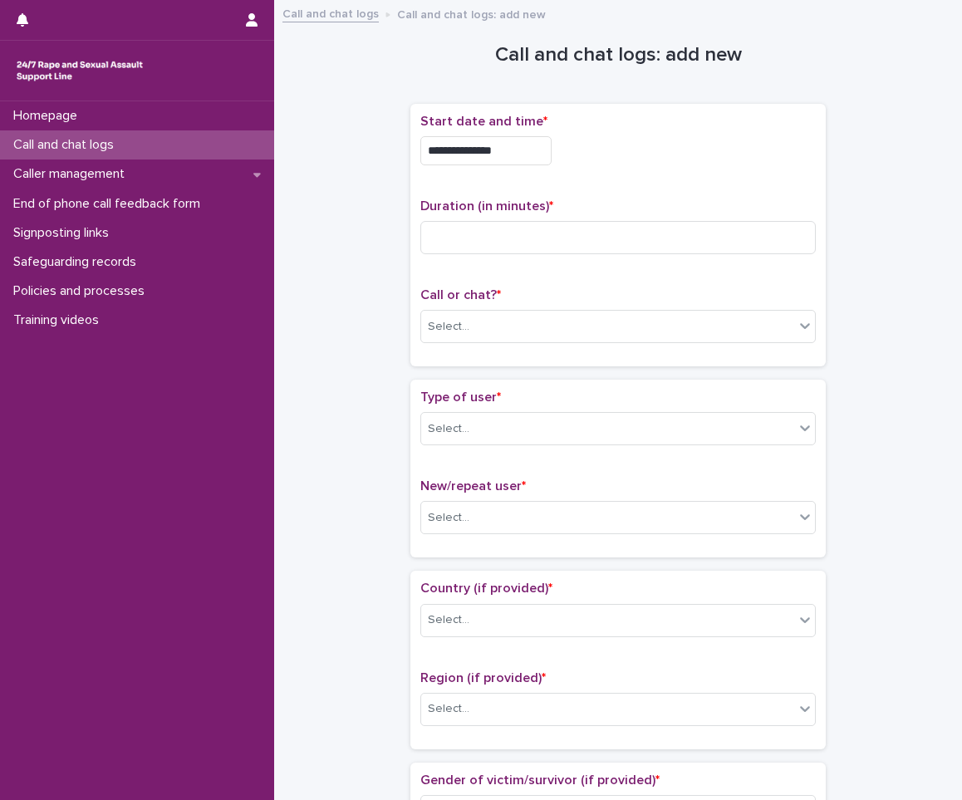
click at [528, 150] on input "**********" at bounding box center [485, 150] width 131 height 29
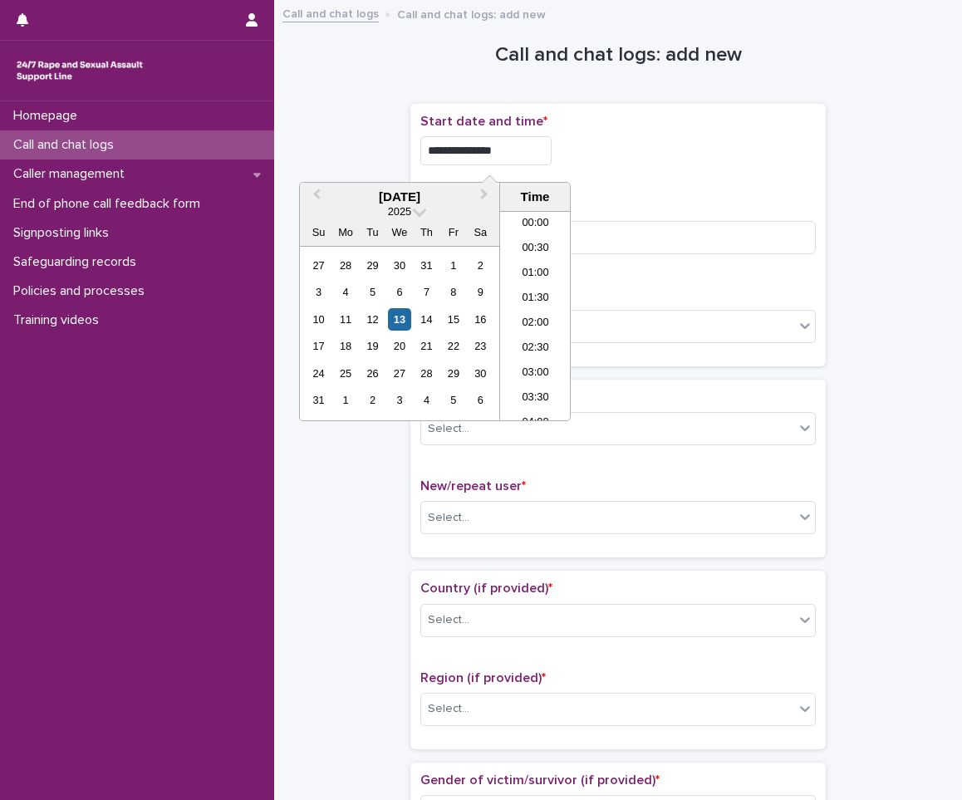
scroll to position [357, 0]
type input "**********"
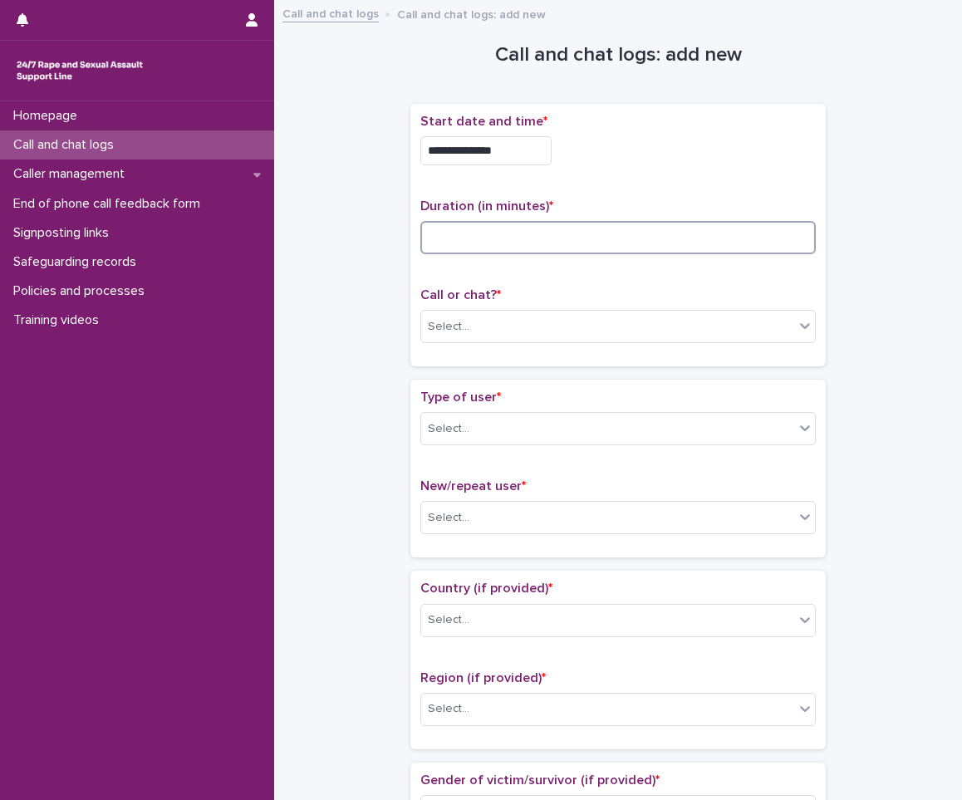
click at [600, 248] on input at bounding box center [617, 237] width 395 height 33
type input "*"
click at [532, 317] on div "Select..." at bounding box center [607, 326] width 373 height 27
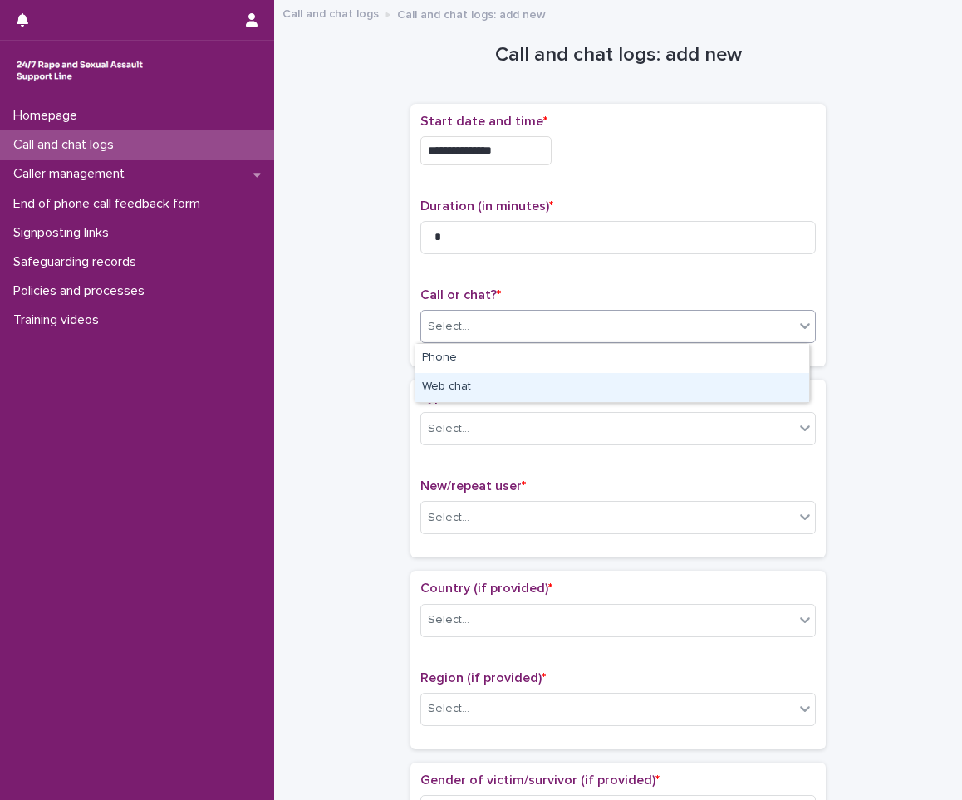
click at [465, 392] on div "Web chat" at bounding box center [612, 387] width 394 height 29
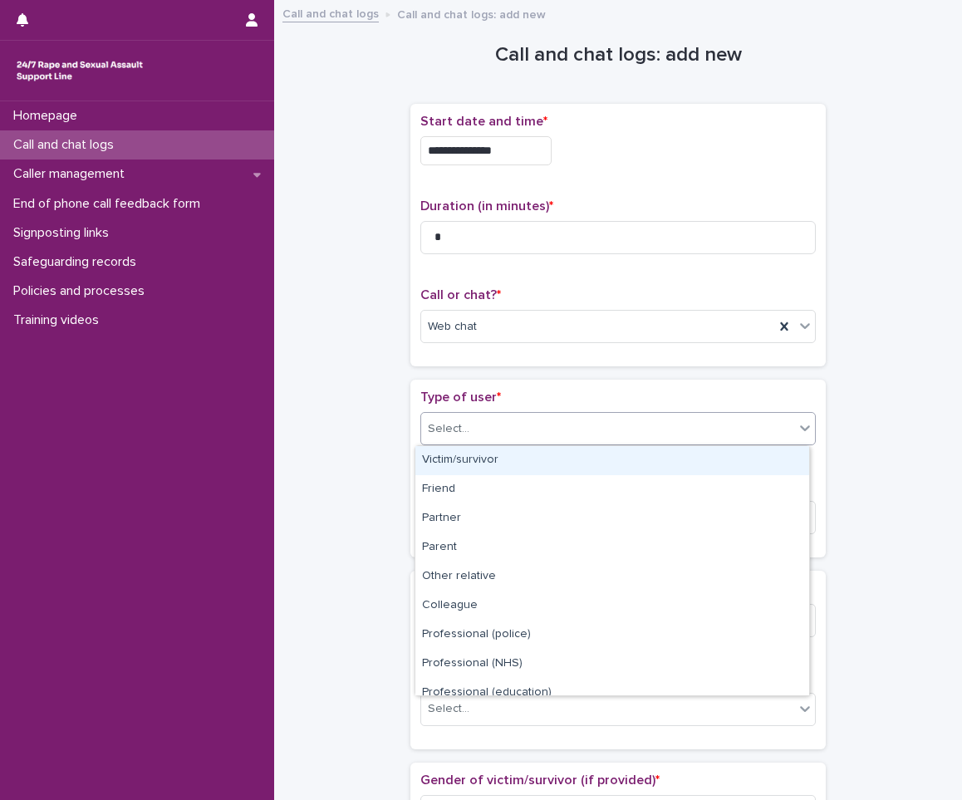
click at [449, 428] on div "Select..." at bounding box center [449, 428] width 42 height 17
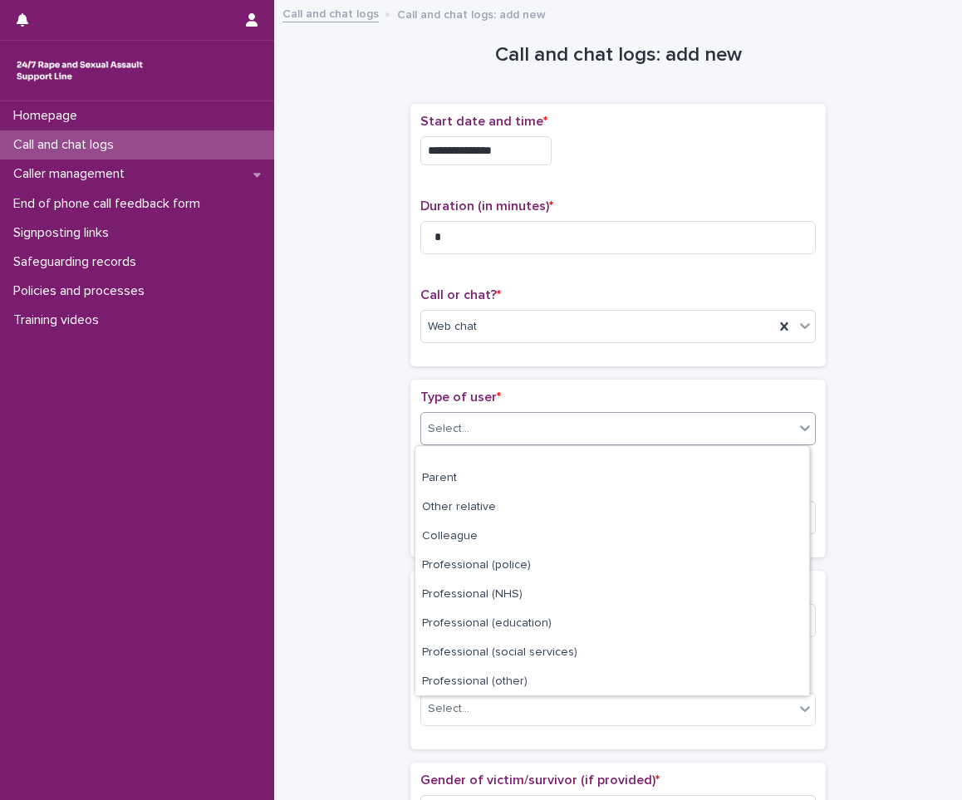
scroll to position [187, 0]
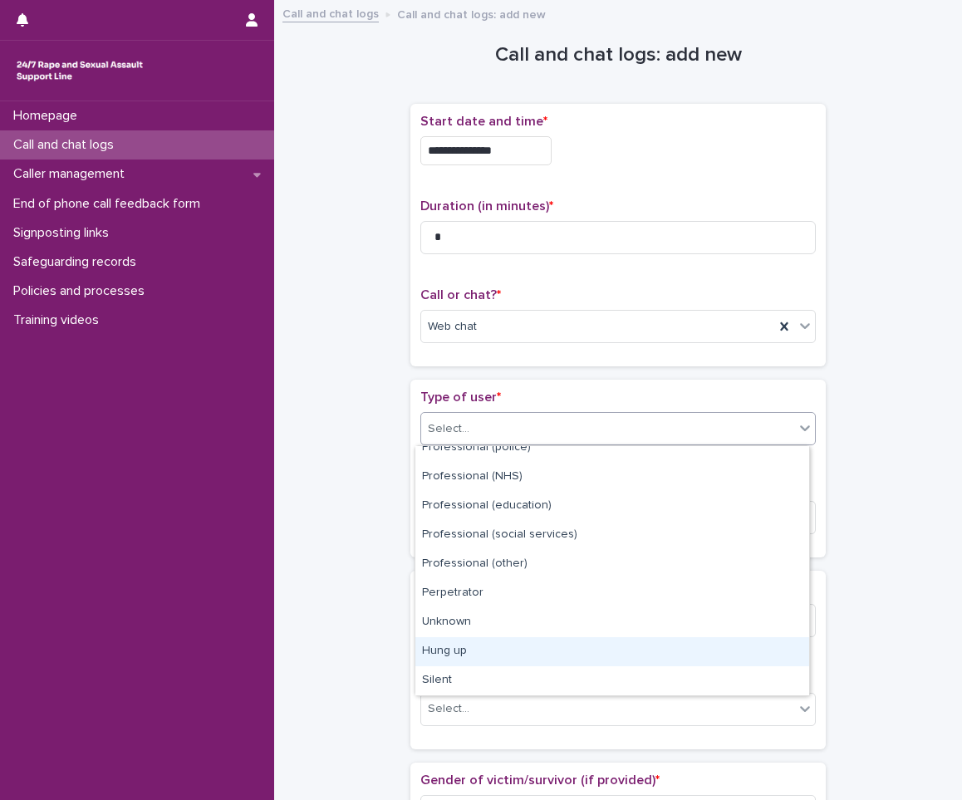
click at [446, 652] on div "Hung up" at bounding box center [612, 651] width 394 height 29
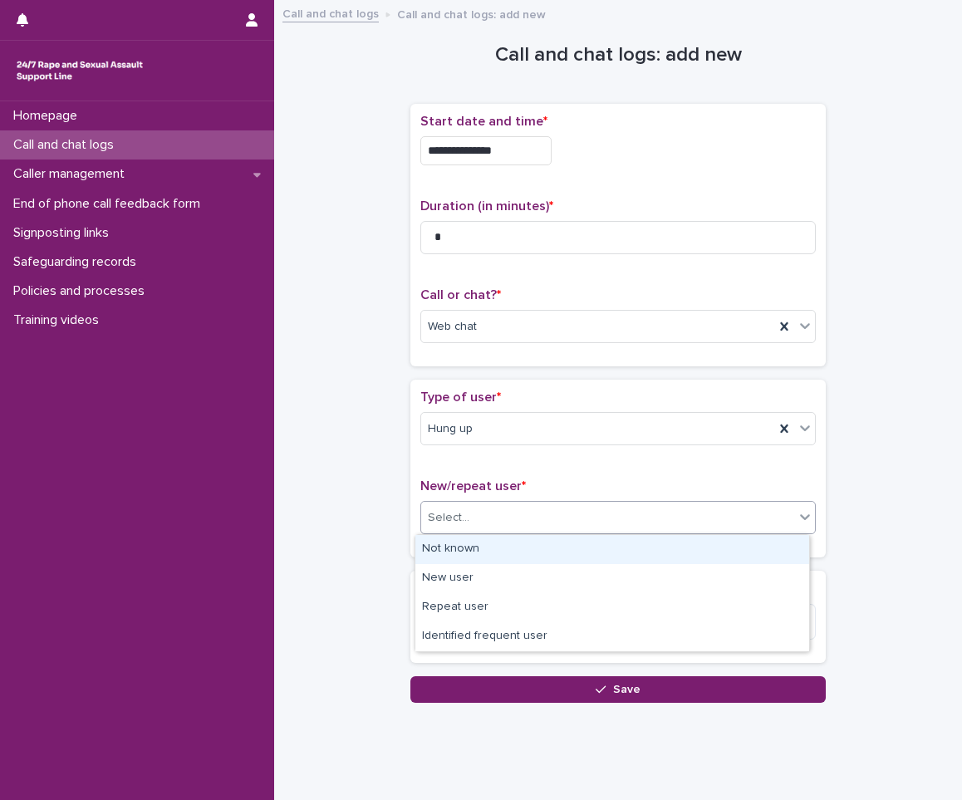
click at [493, 513] on div "Select..." at bounding box center [607, 517] width 373 height 27
click at [464, 547] on div "Not known" at bounding box center [612, 549] width 394 height 29
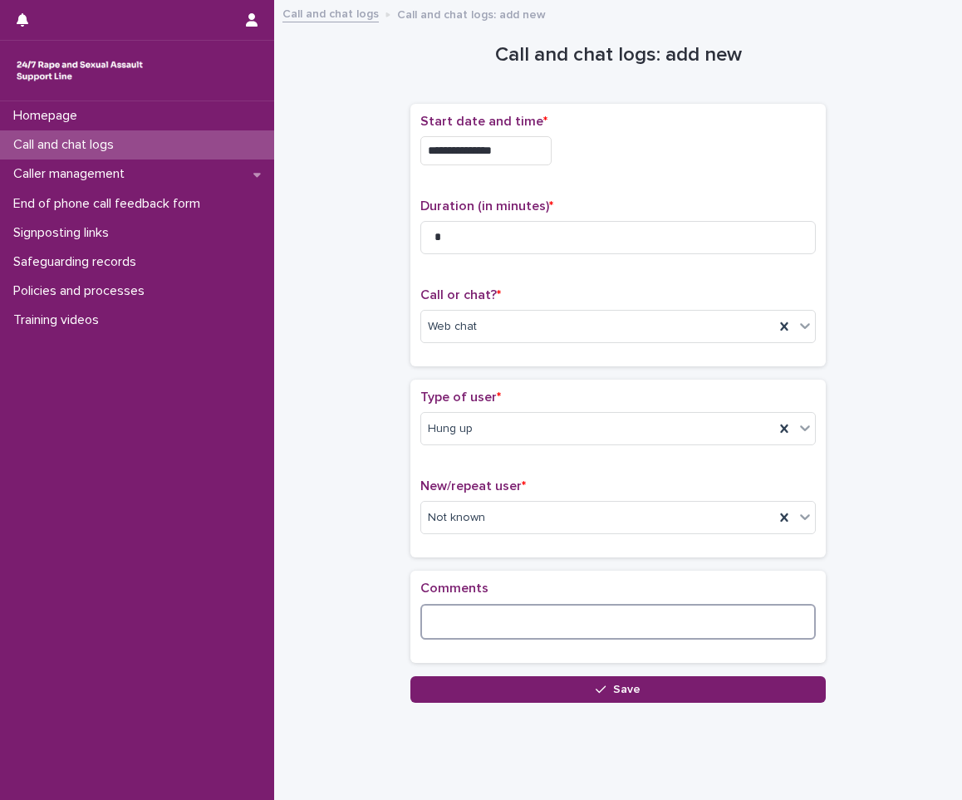
click at [437, 627] on textarea at bounding box center [617, 622] width 395 height 36
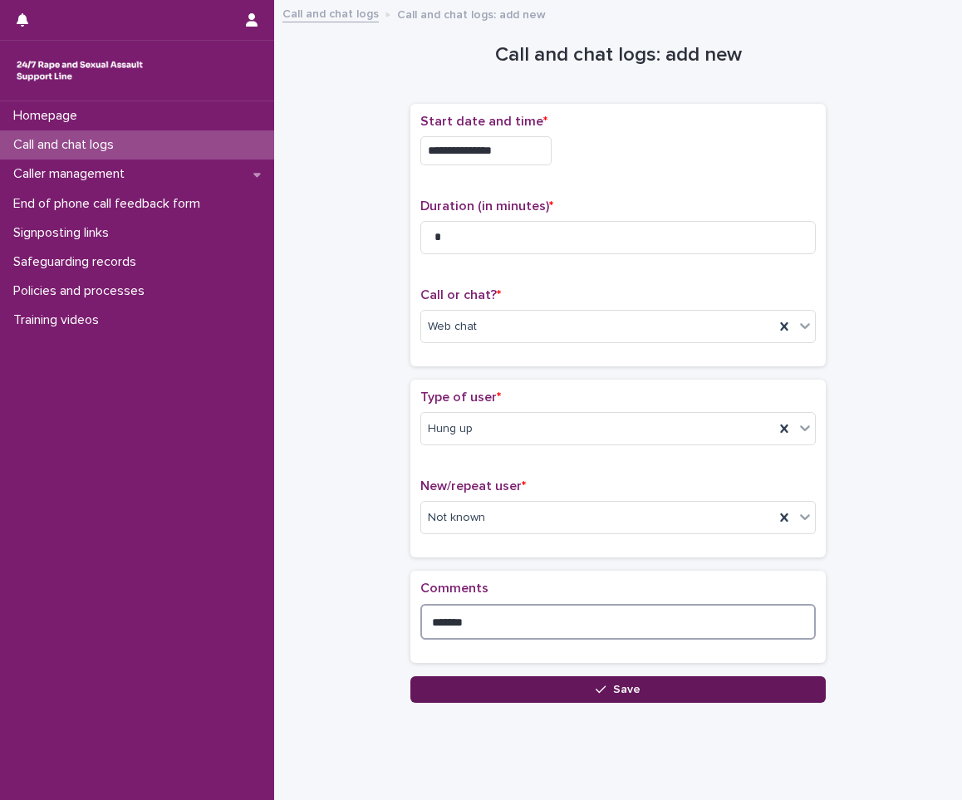
type textarea "*******"
click at [410, 692] on button "Save" at bounding box center [617, 689] width 415 height 27
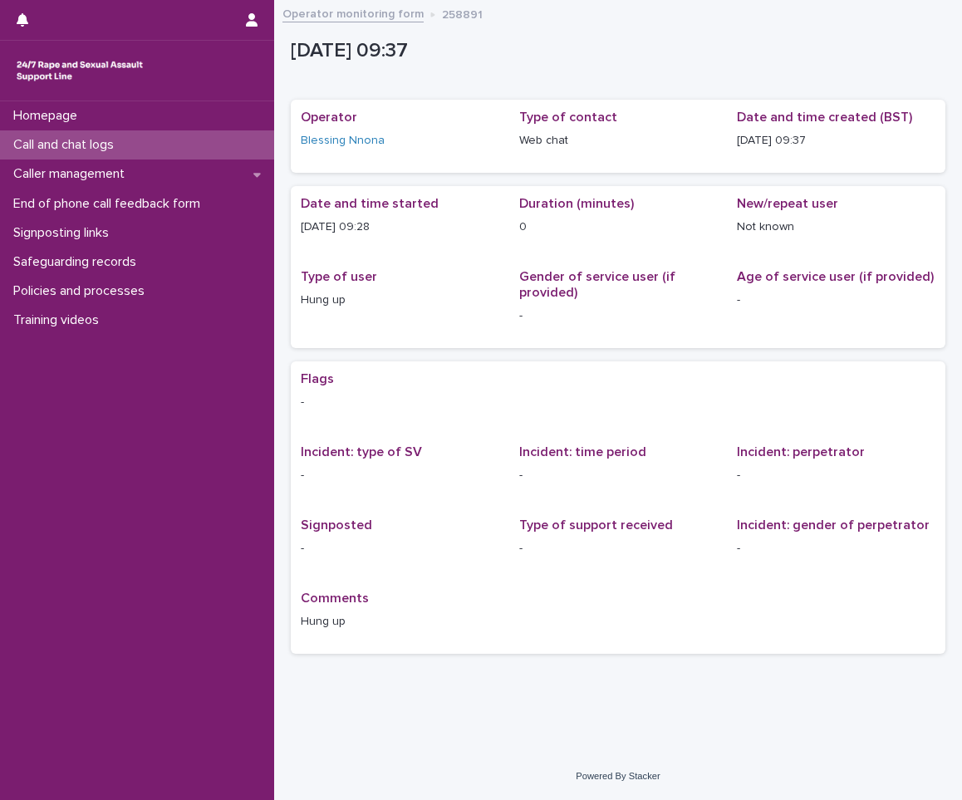
click at [86, 154] on div "Call and chat logs" at bounding box center [137, 144] width 274 height 29
